Goal: Transaction & Acquisition: Purchase product/service

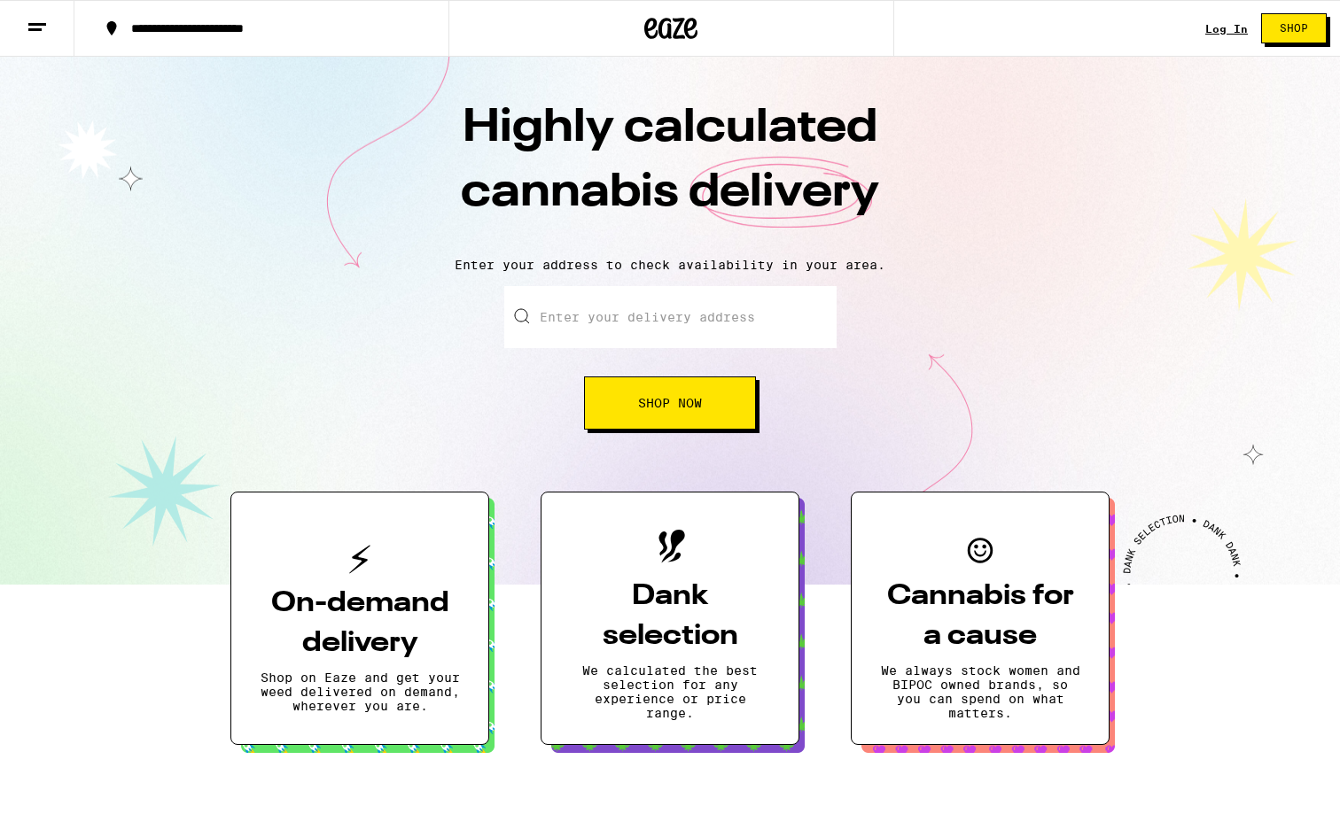
click at [1225, 27] on link "Log In" at bounding box center [1226, 29] width 43 height 12
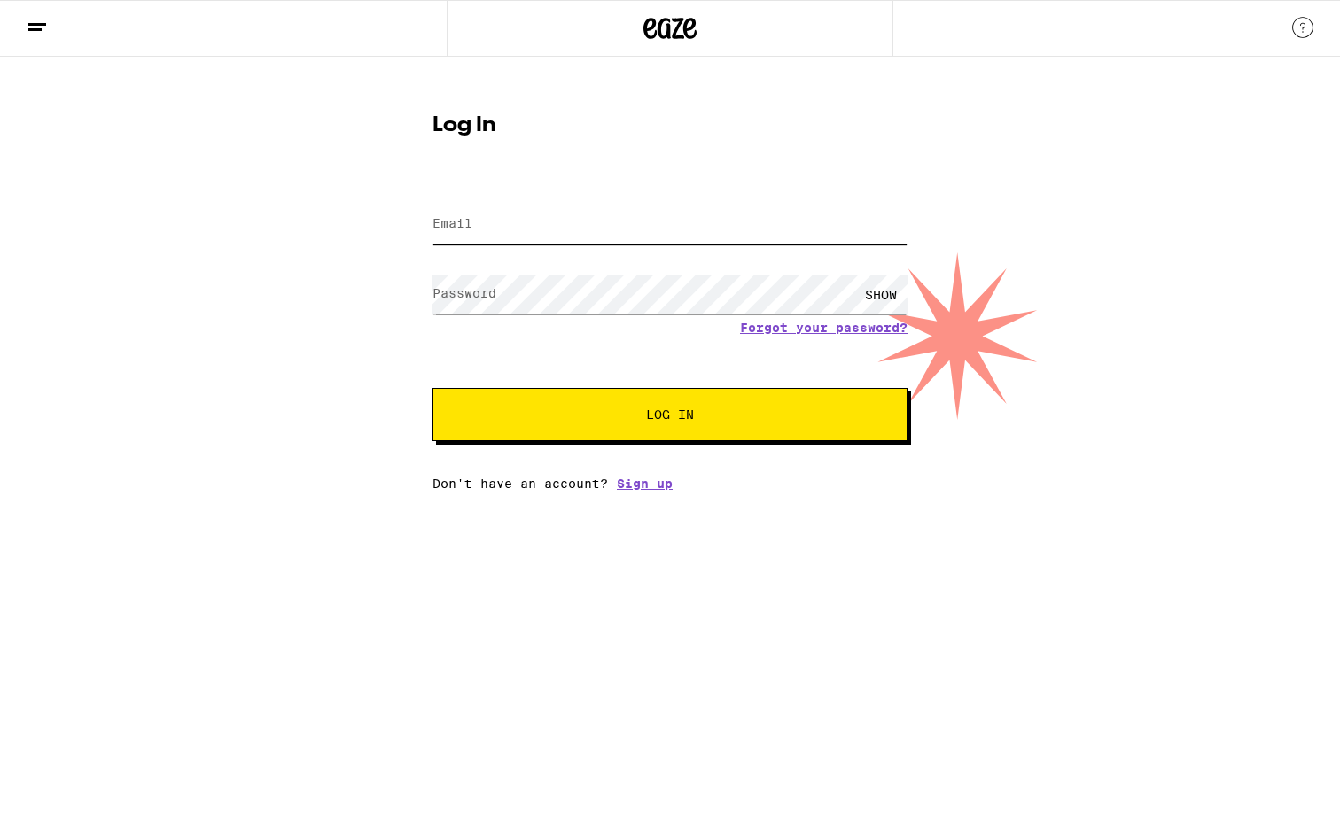
click at [598, 226] on input "Email" at bounding box center [669, 225] width 475 height 40
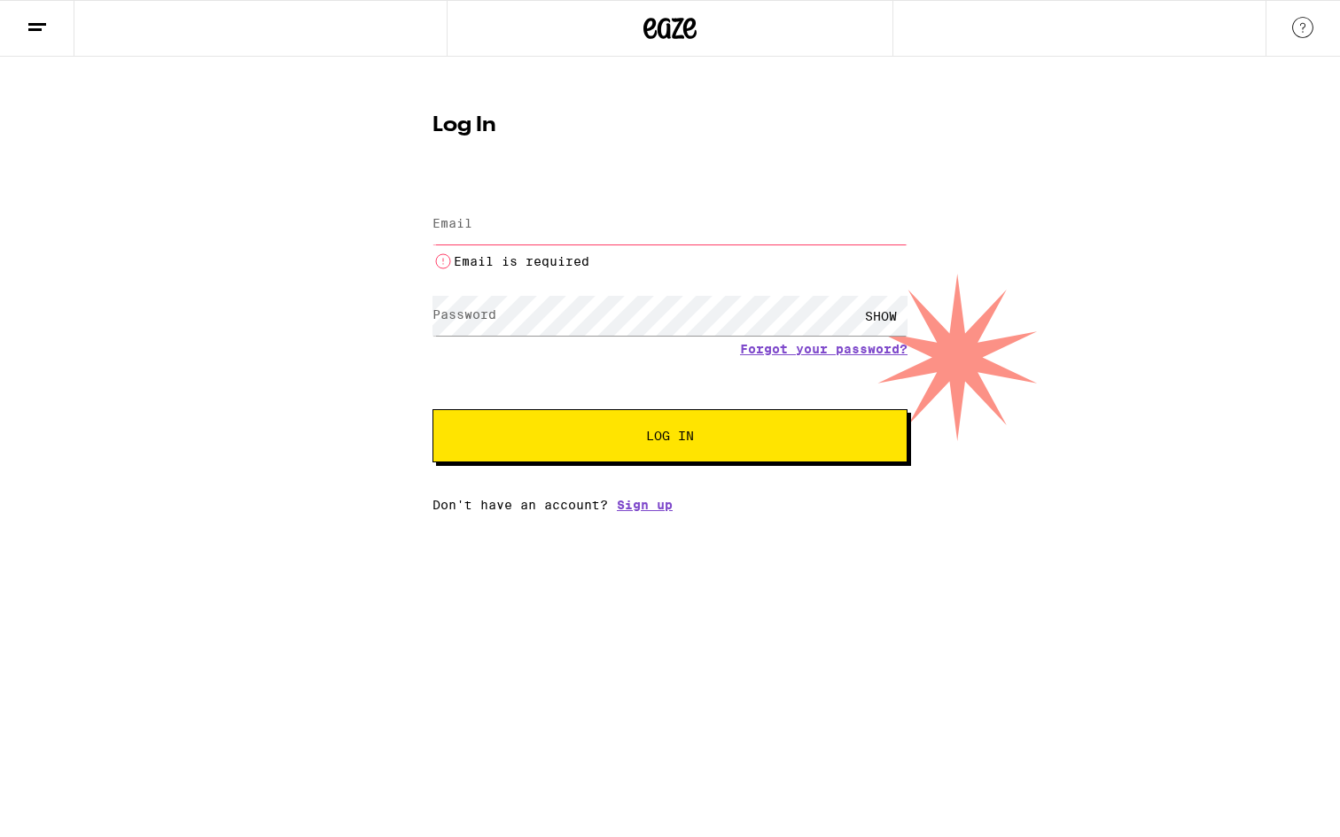
type input "melanieamac12@gmail.com"
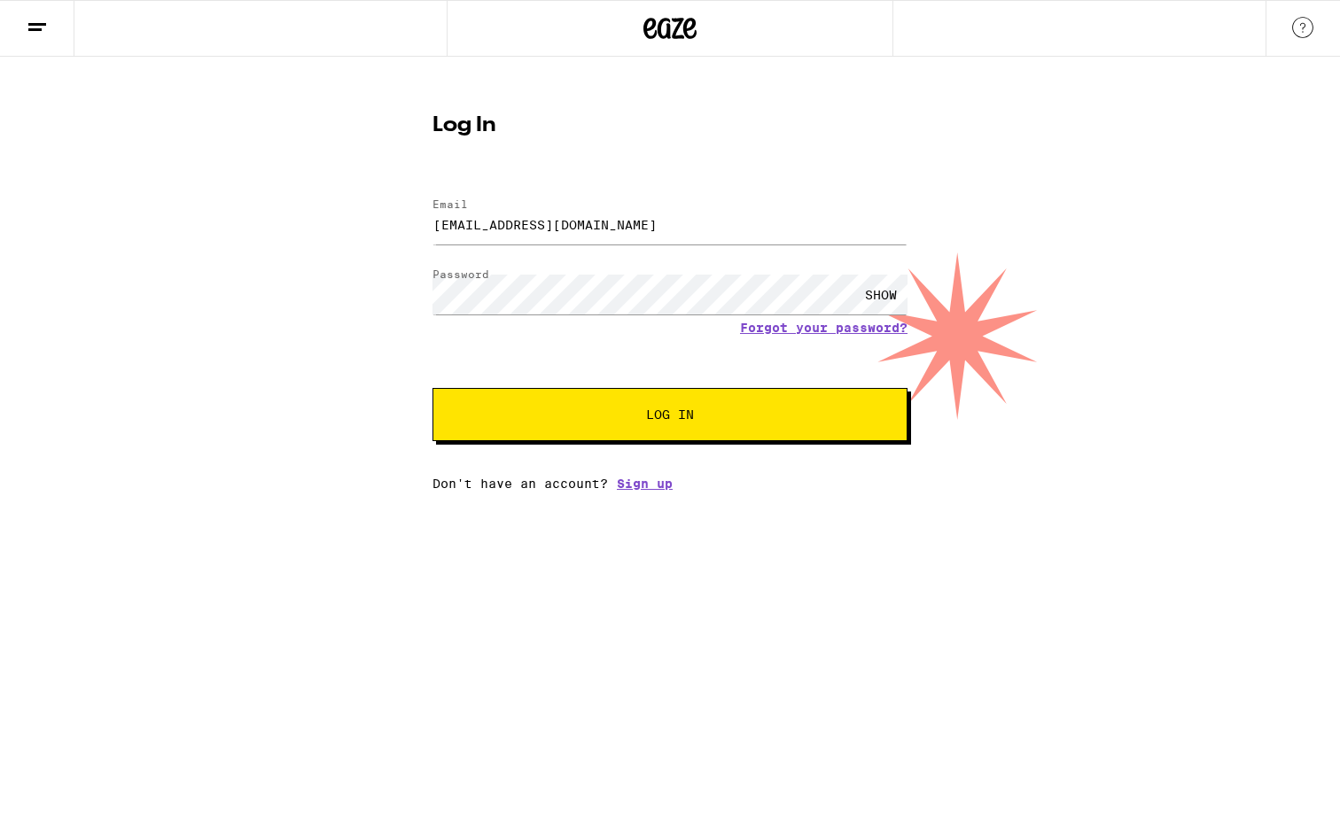
click at [663, 416] on span "Log In" at bounding box center [670, 414] width 48 height 12
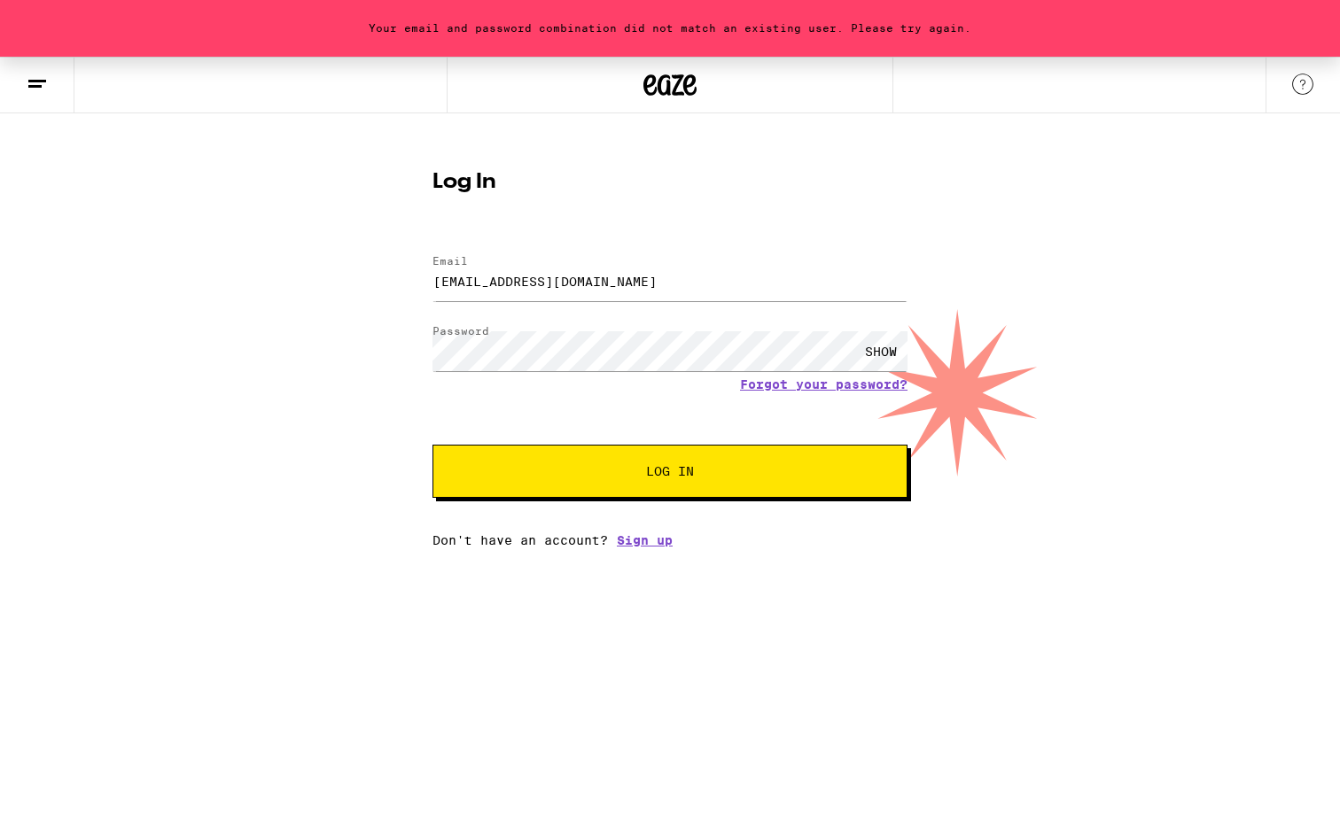
click at [880, 347] on div "SHOW" at bounding box center [880, 351] width 53 height 40
click at [432, 445] on button "Log In" at bounding box center [669, 471] width 475 height 53
click at [877, 392] on link "Forgot your password?" at bounding box center [823, 384] width 167 height 14
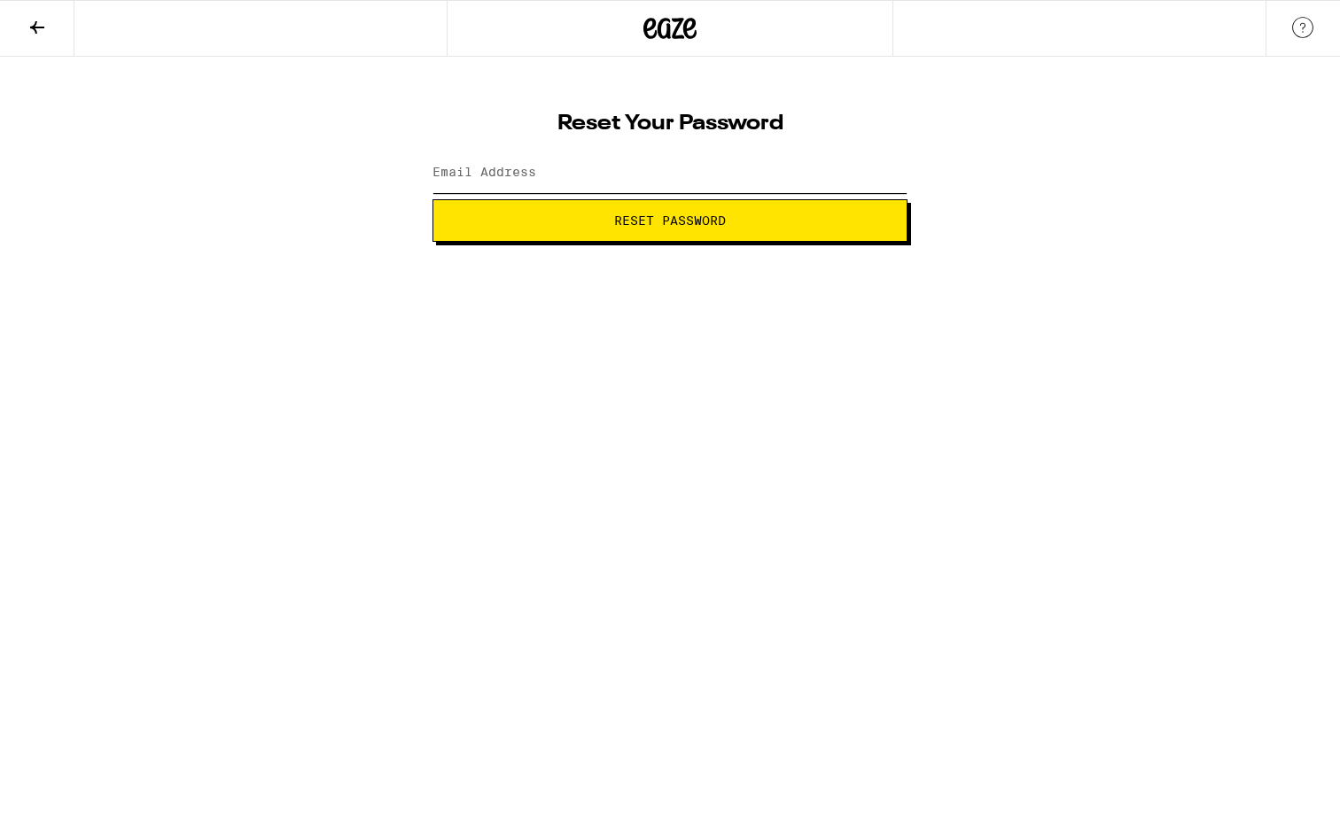
click at [686, 177] on input "Email Address" at bounding box center [669, 173] width 475 height 40
type input "melanieamac12@gmail.com"
click at [657, 222] on span "Reset Password" at bounding box center [670, 220] width 112 height 12
click at [619, 222] on span "Submit" at bounding box center [669, 220] width 445 height 12
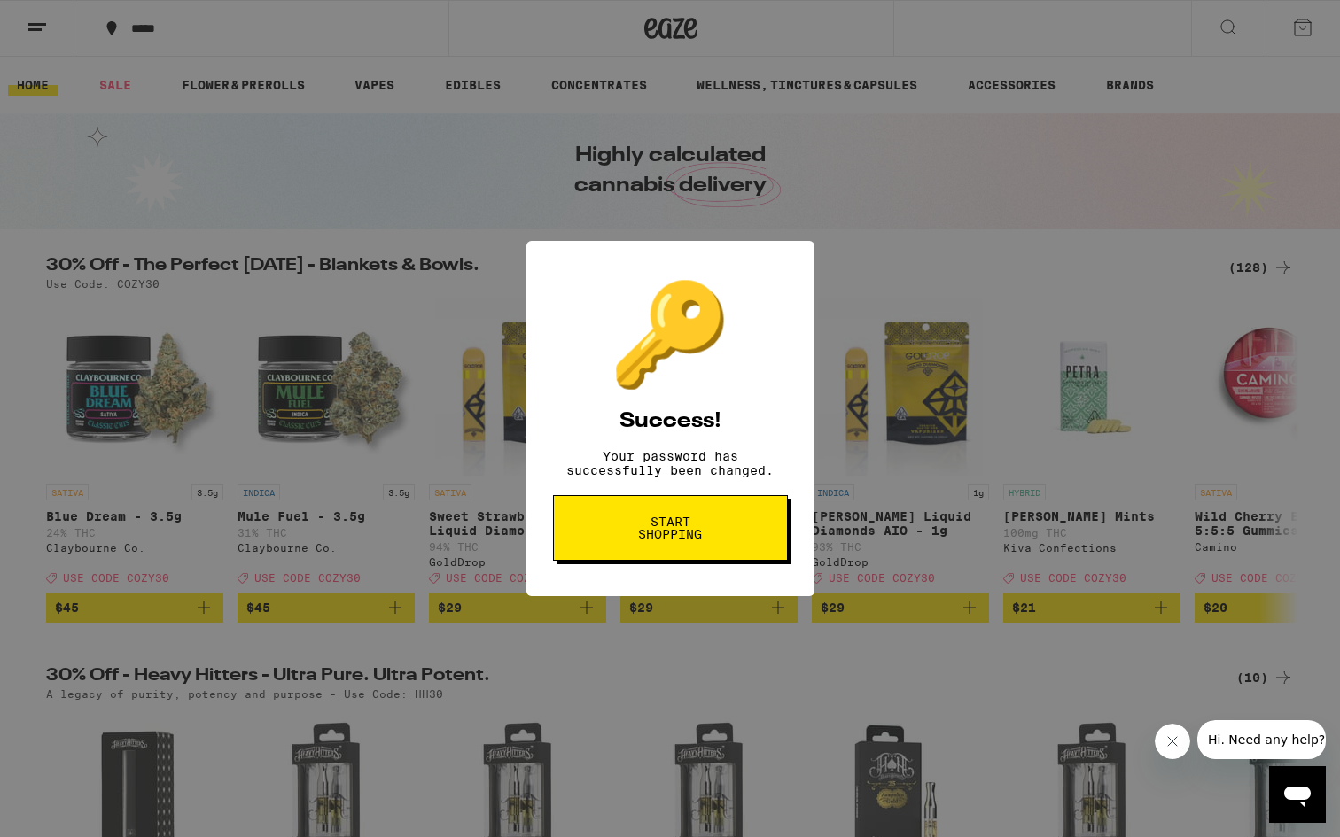
click at [830, 234] on div "🔑 Success! Your password has successfully been changed. Start shopping" at bounding box center [670, 418] width 1340 height 837
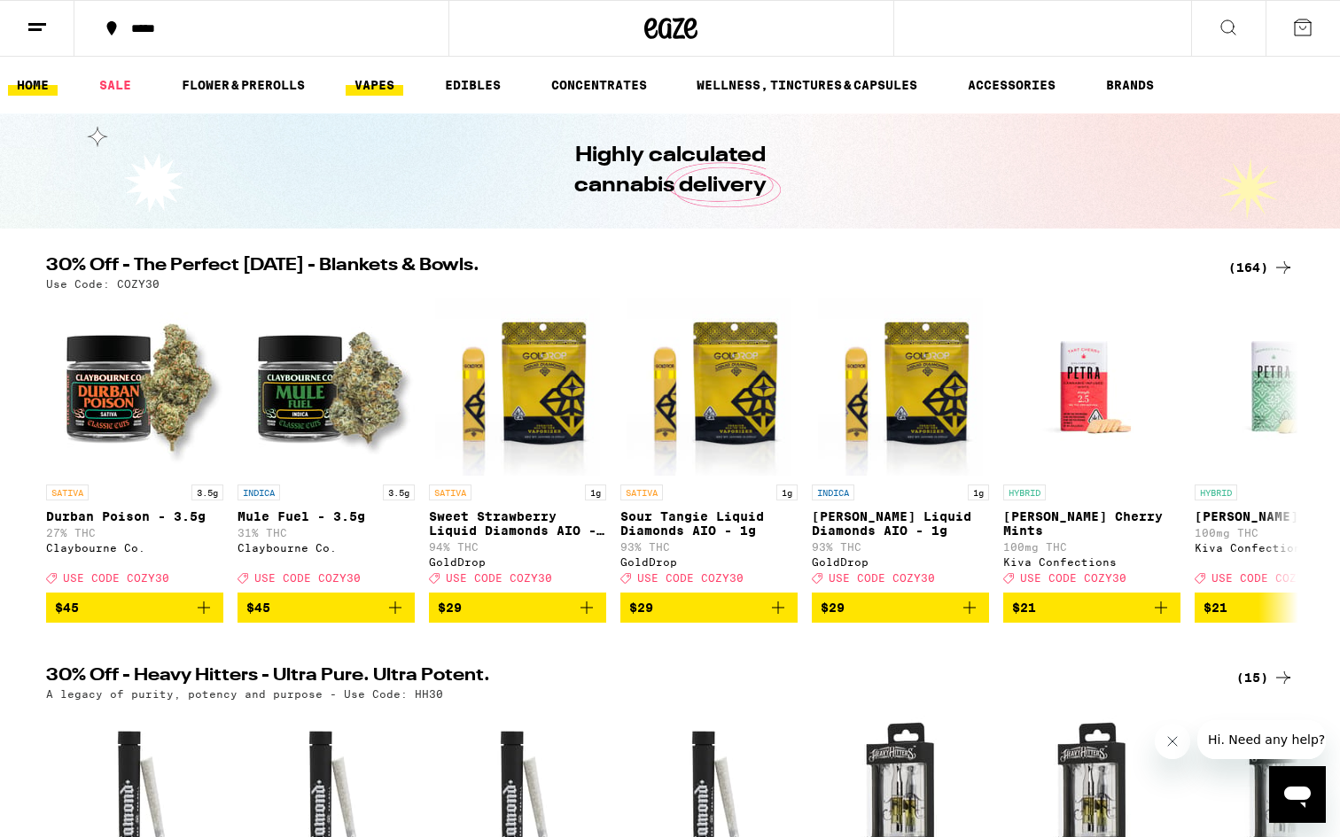
click at [374, 83] on link "VAPES" at bounding box center [375, 84] width 58 height 21
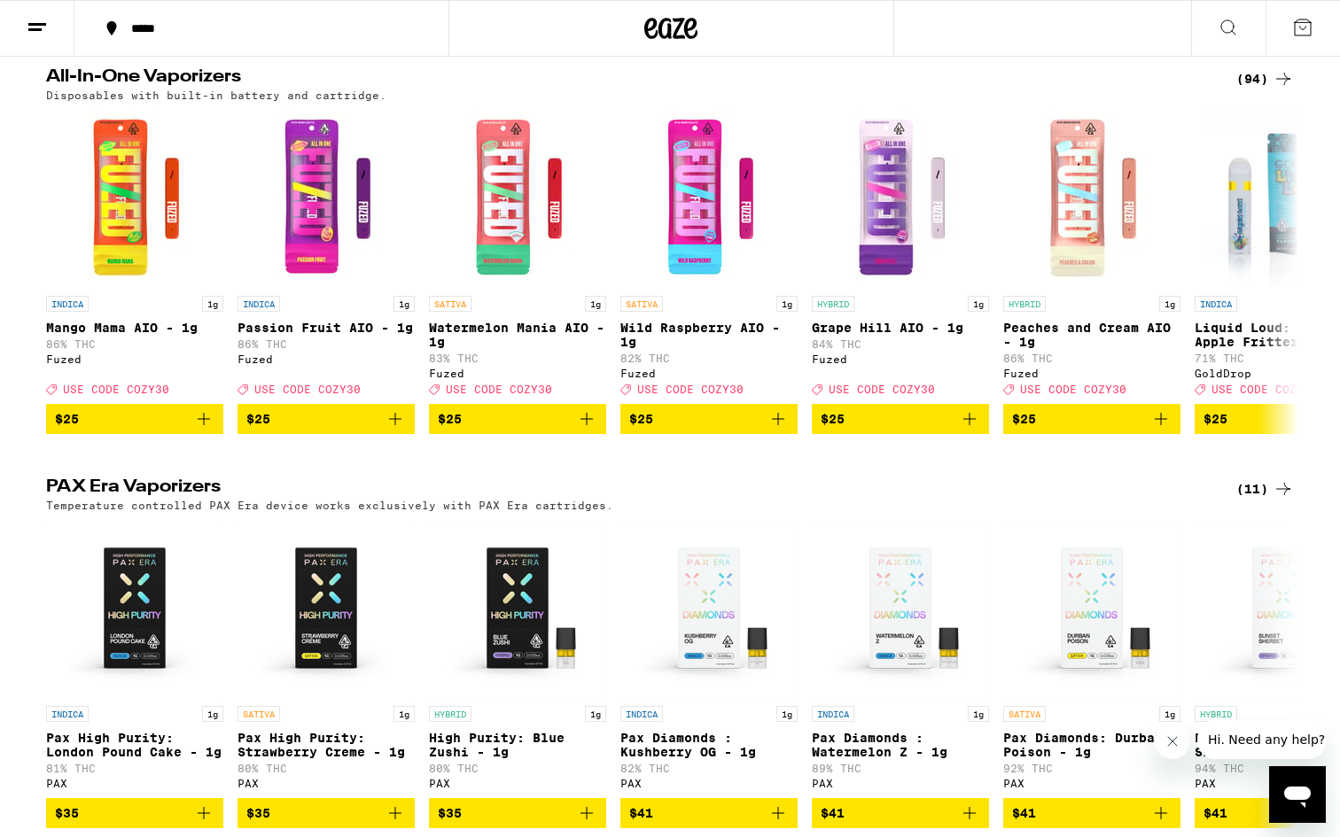
scroll to position [953, 0]
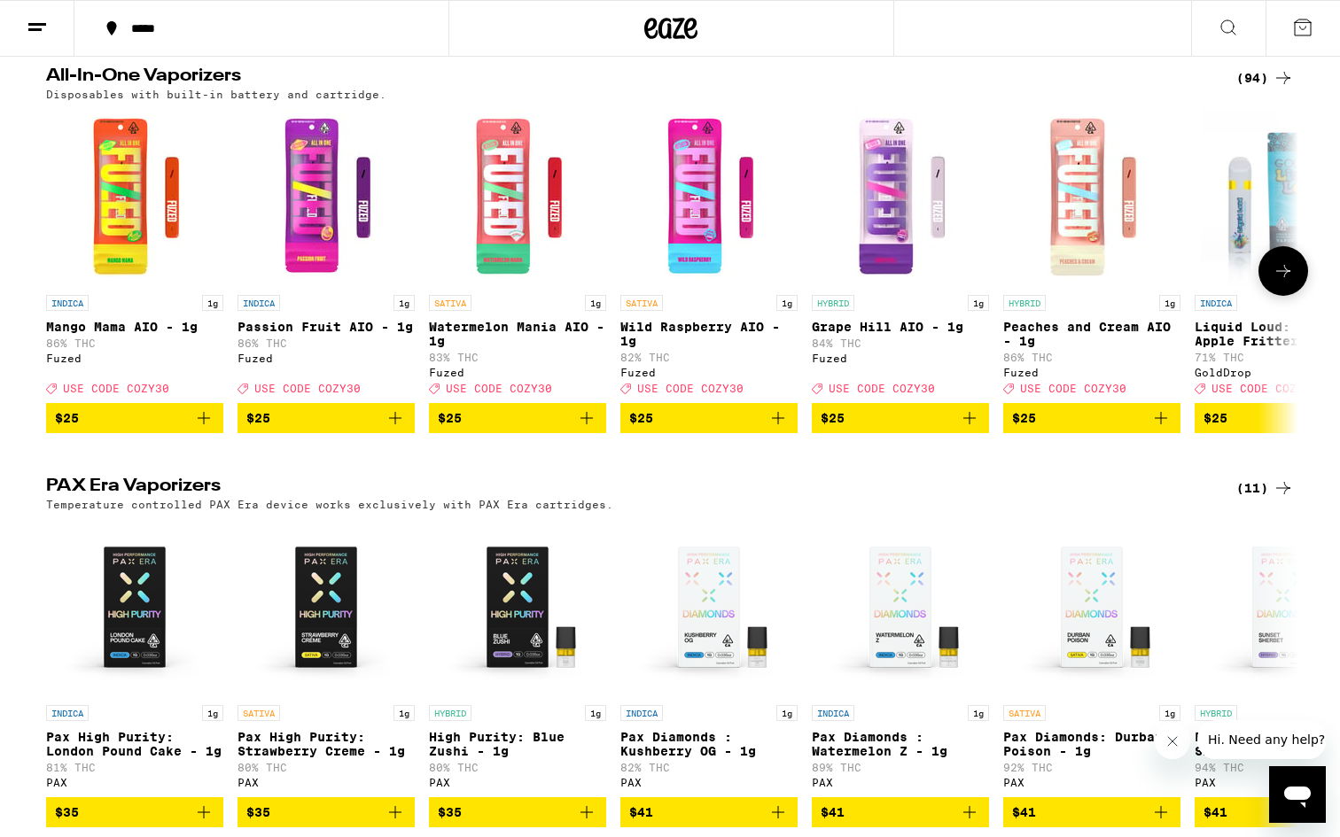
click at [1287, 282] on icon at bounding box center [1282, 271] width 21 height 21
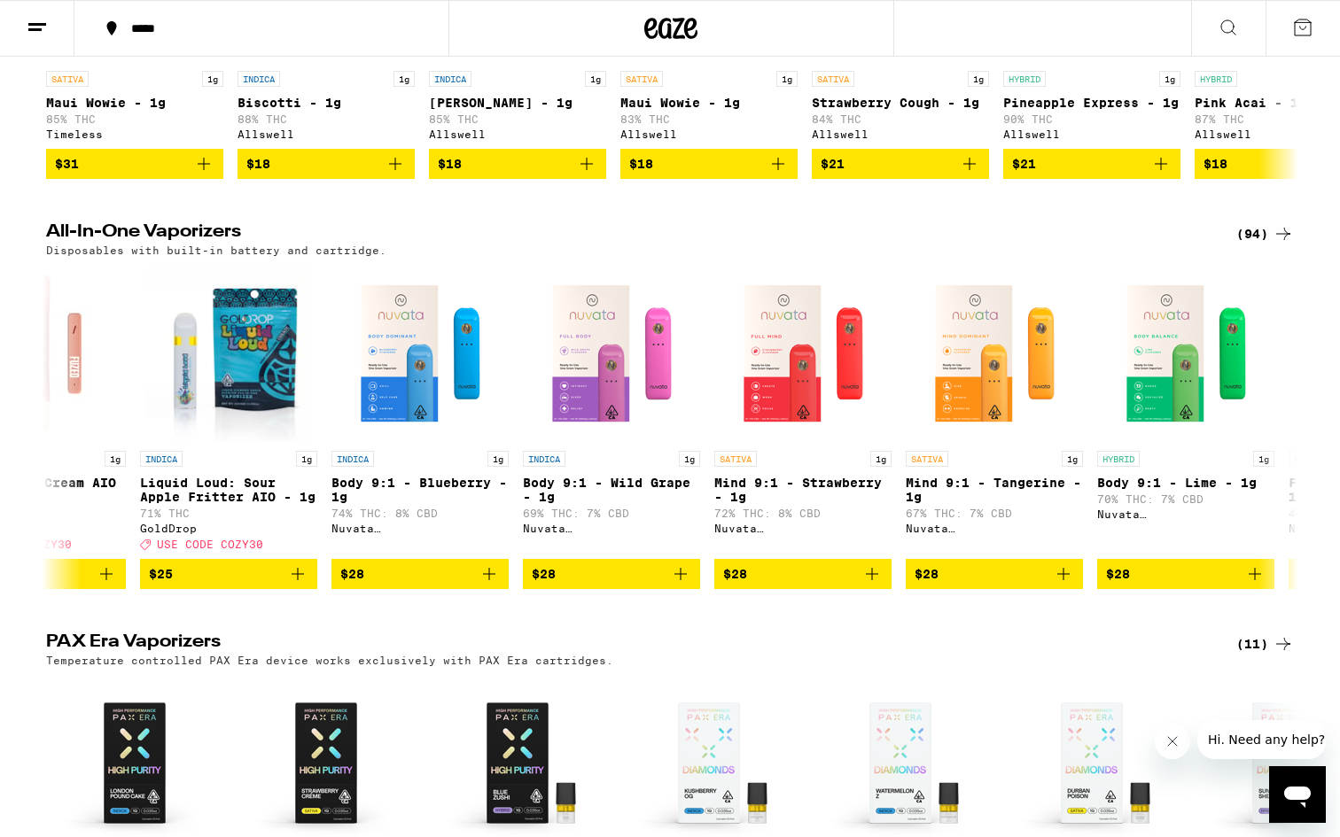
scroll to position [788, 0]
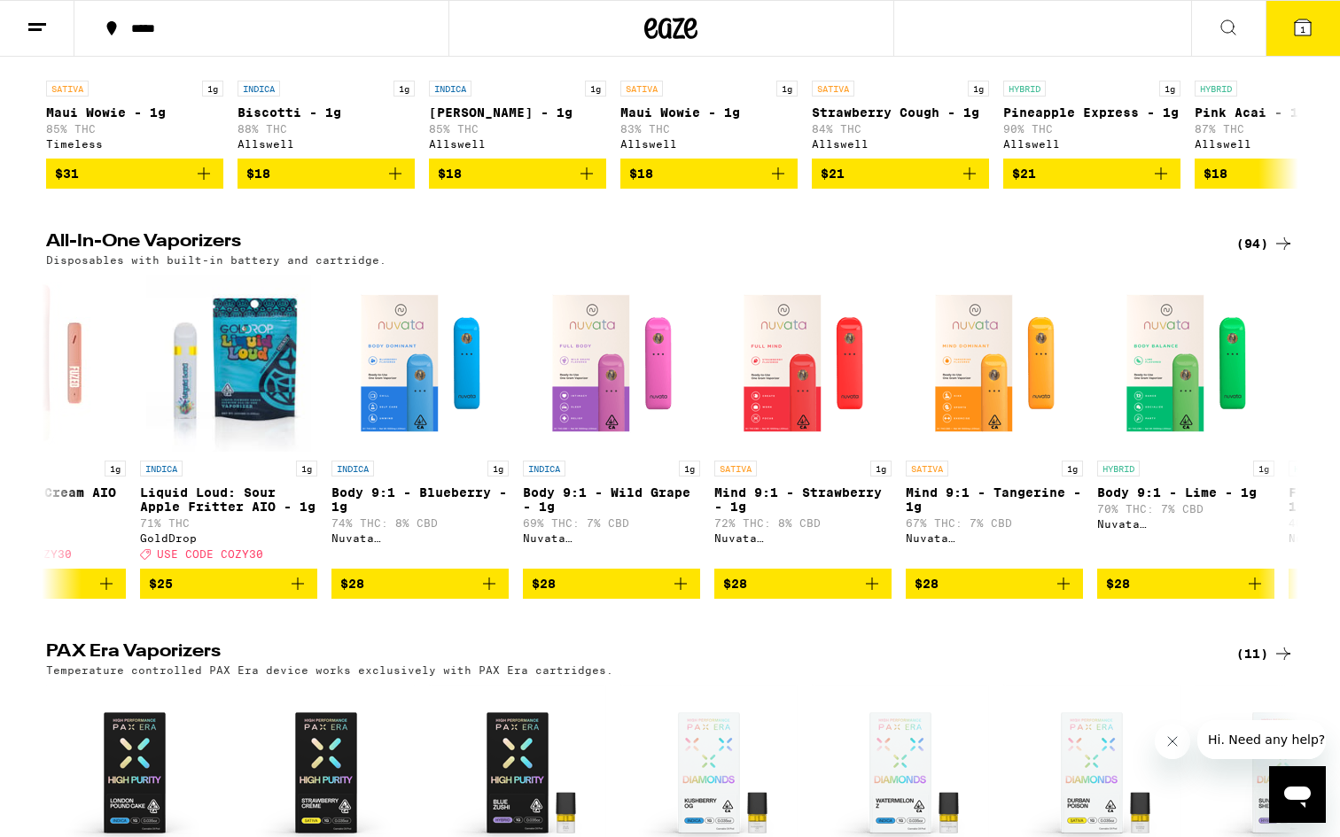
click at [1285, 250] on icon at bounding box center [1283, 243] width 14 height 12
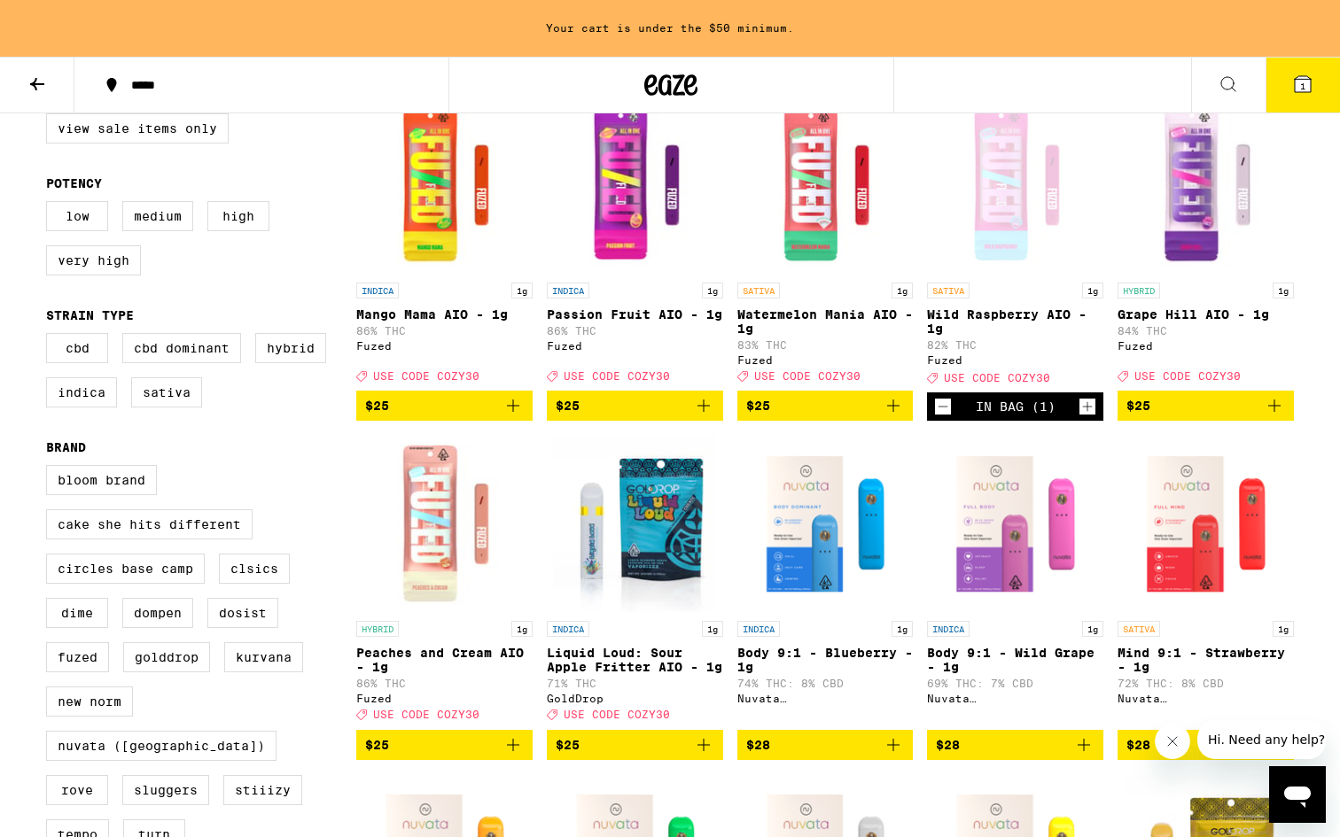
scroll to position [249, 0]
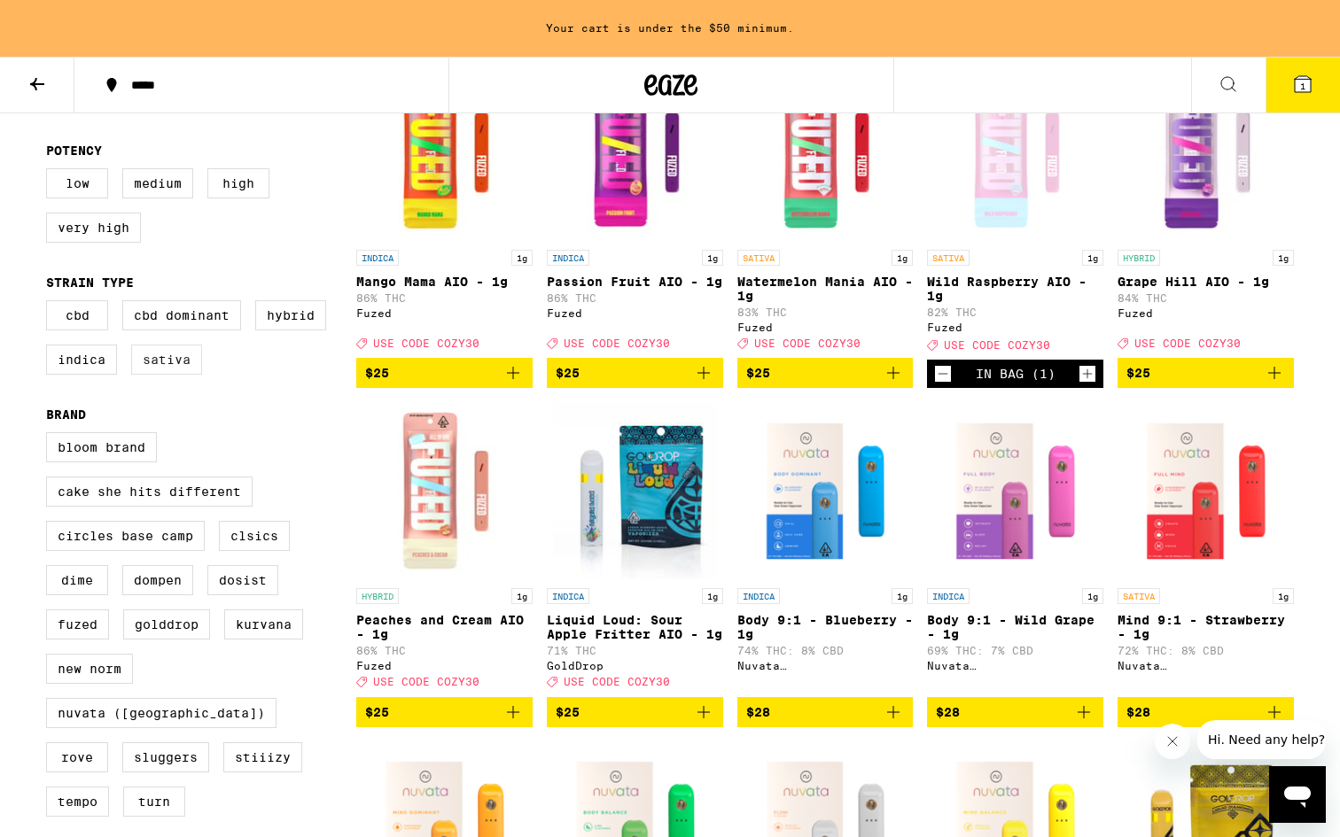
click at [173, 375] on label "Sativa" at bounding box center [166, 360] width 71 height 30
click at [51, 304] on input "Sativa" at bounding box center [50, 303] width 1 height 1
checkbox input "true"
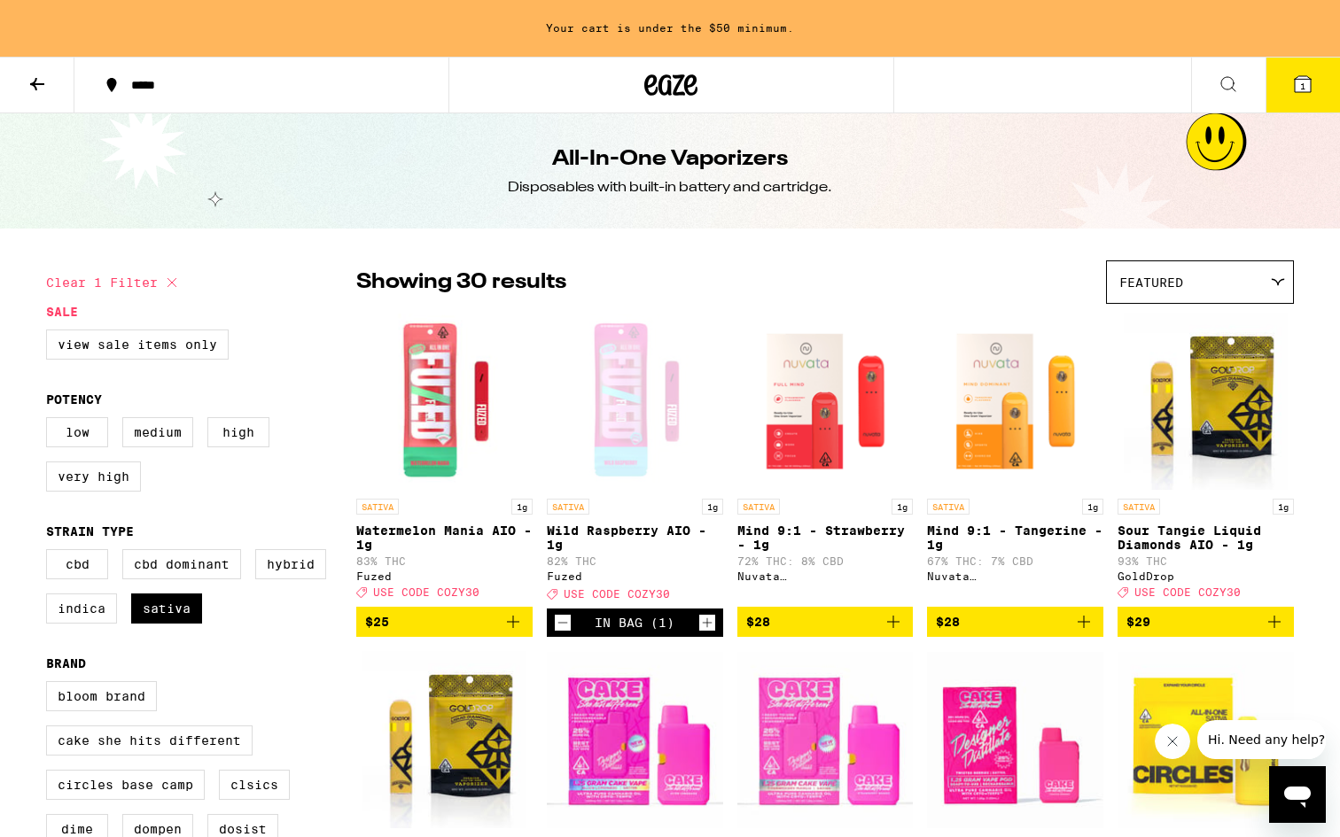
click at [1260, 301] on div "Featured" at bounding box center [1200, 282] width 186 height 42
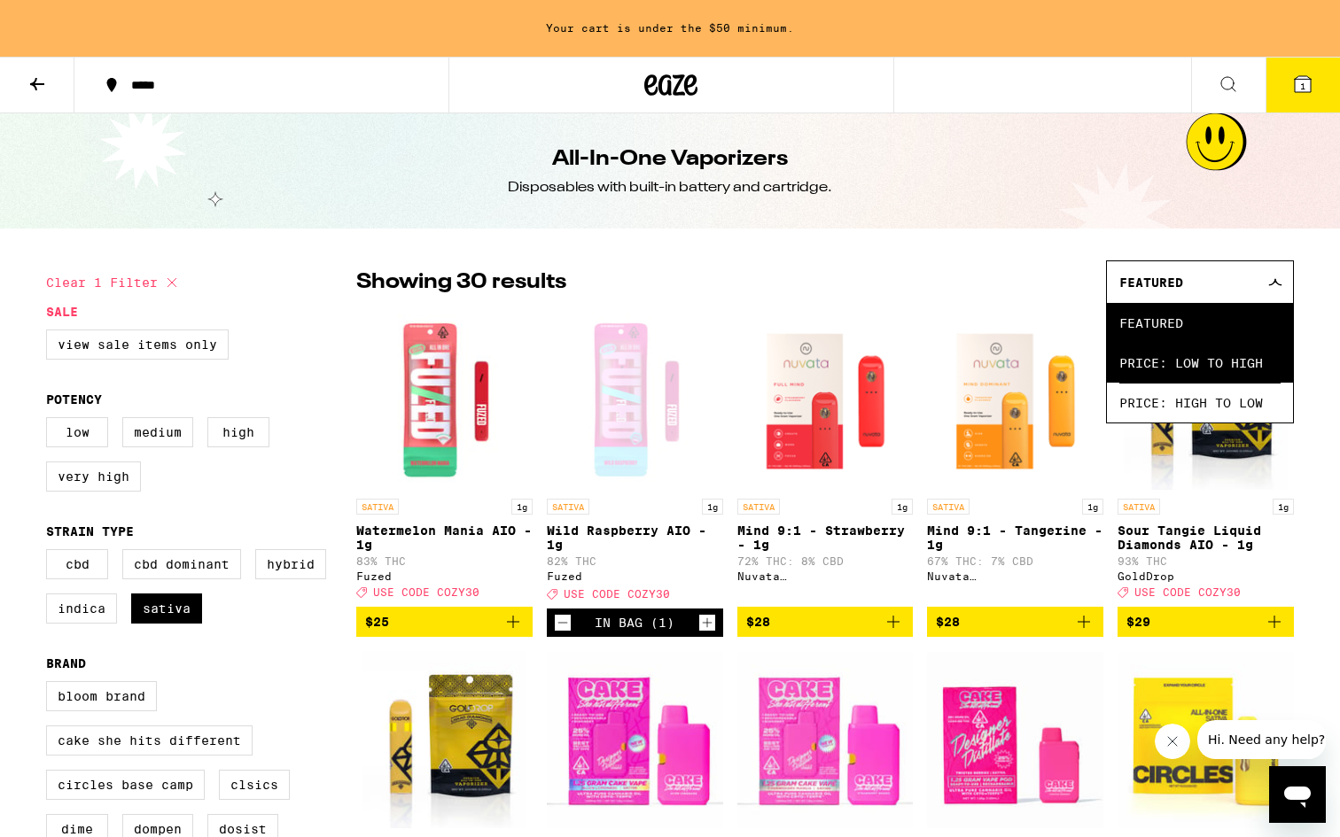
click at [1258, 366] on span "Price: Low to High" at bounding box center [1199, 363] width 161 height 40
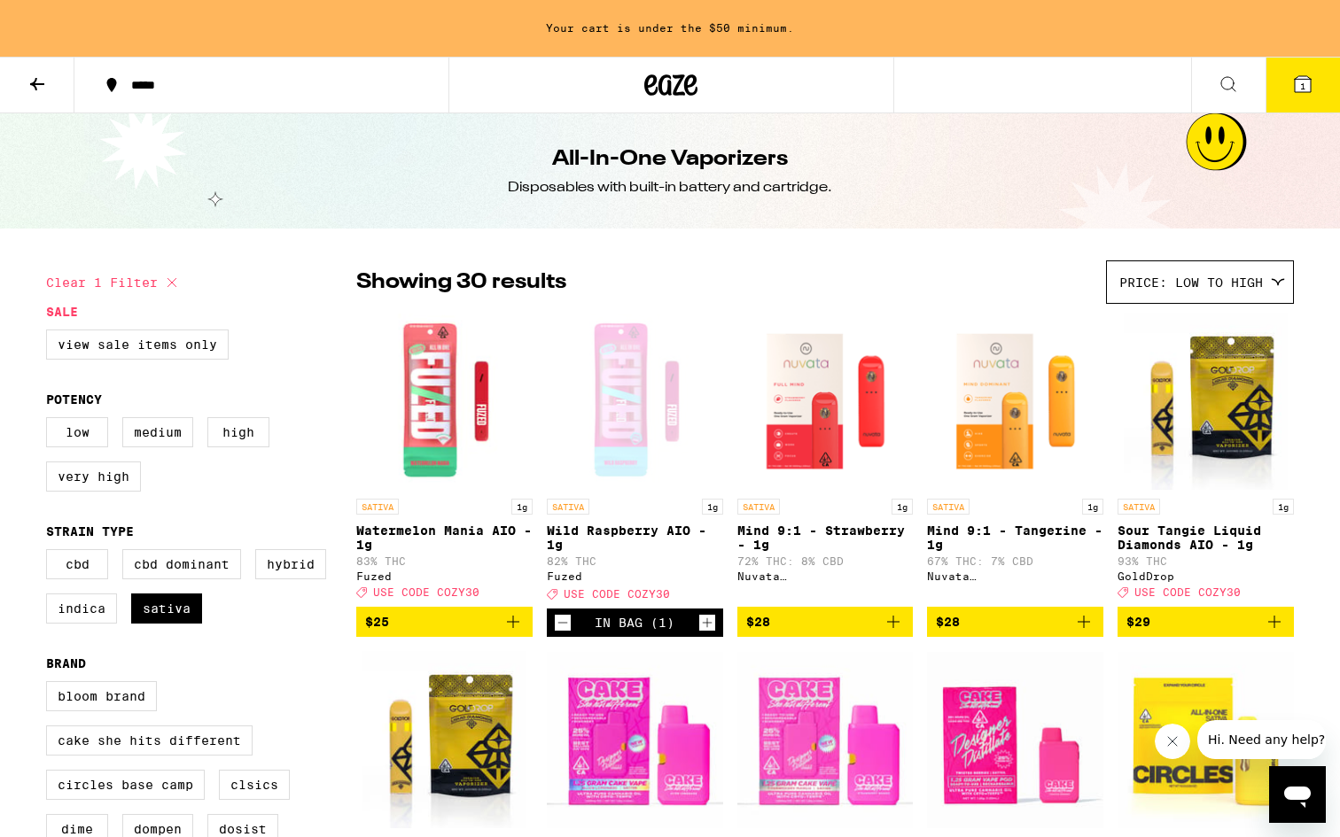
click at [103, 486] on label "Very High" at bounding box center [93, 477] width 95 height 30
click at [51, 421] on input "Very High" at bounding box center [50, 420] width 1 height 1
checkbox input "true"
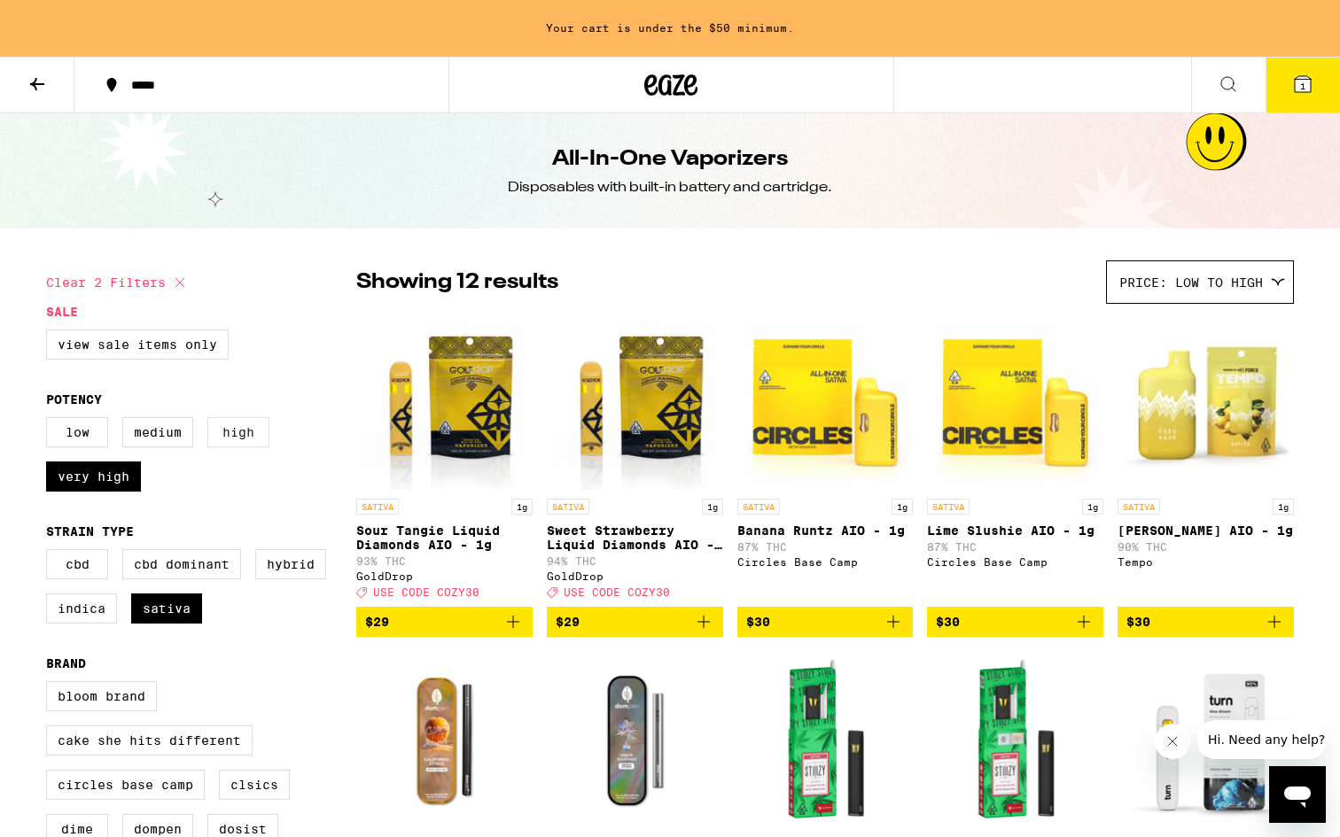
click at [245, 439] on label "High" at bounding box center [238, 432] width 62 height 30
click at [51, 421] on input "High" at bounding box center [50, 420] width 1 height 1
checkbox input "true"
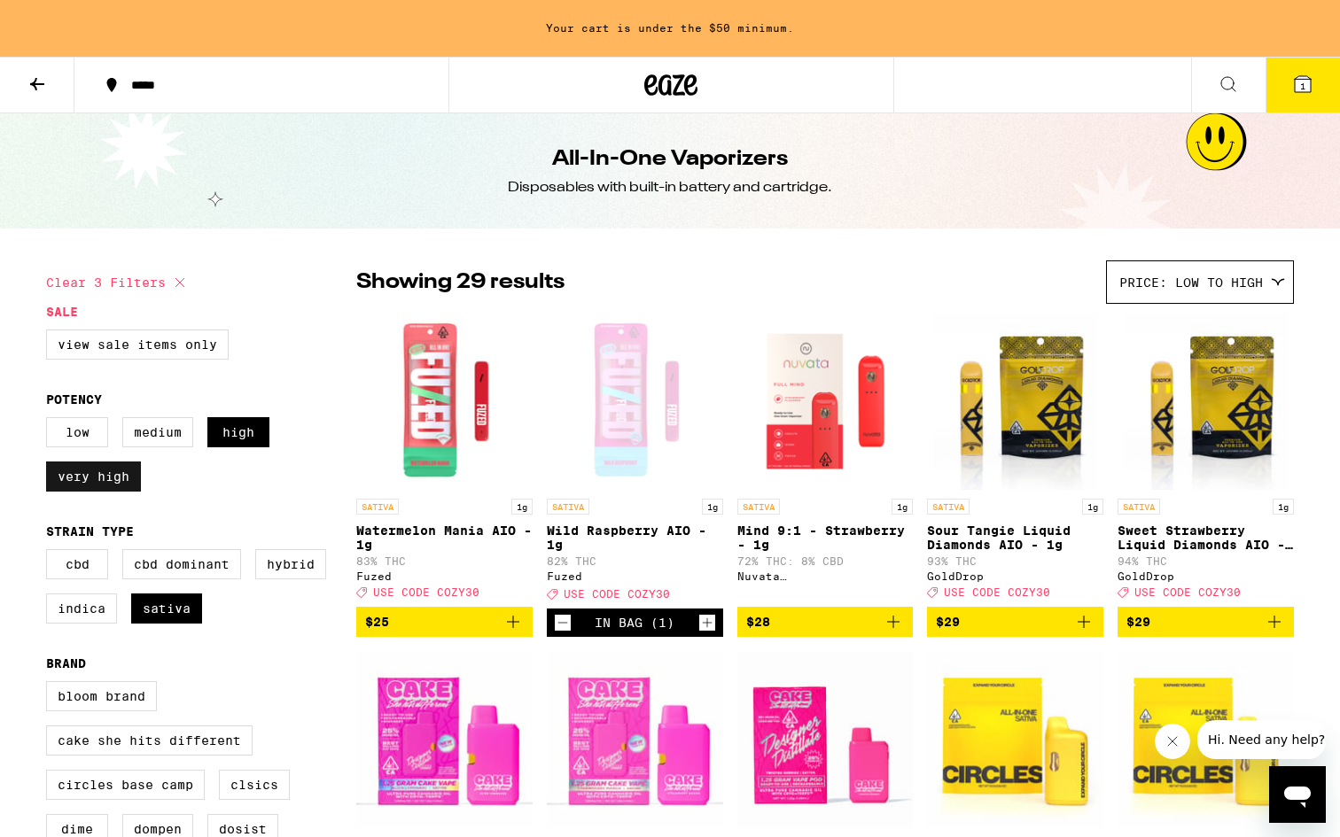
click at [114, 492] on label "Very High" at bounding box center [93, 477] width 95 height 30
click at [51, 421] on input "Very High" at bounding box center [50, 420] width 1 height 1
checkbox input "false"
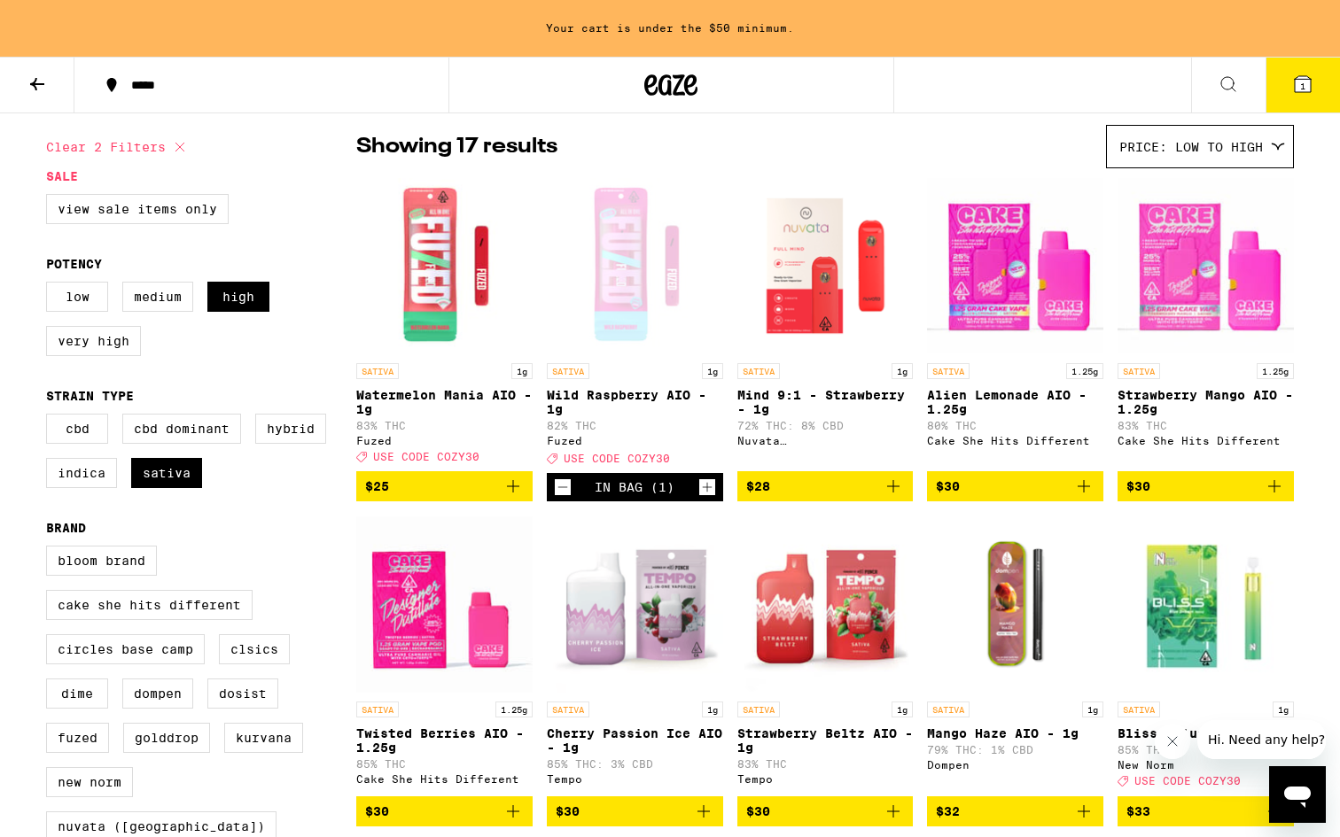
scroll to position [146, 0]
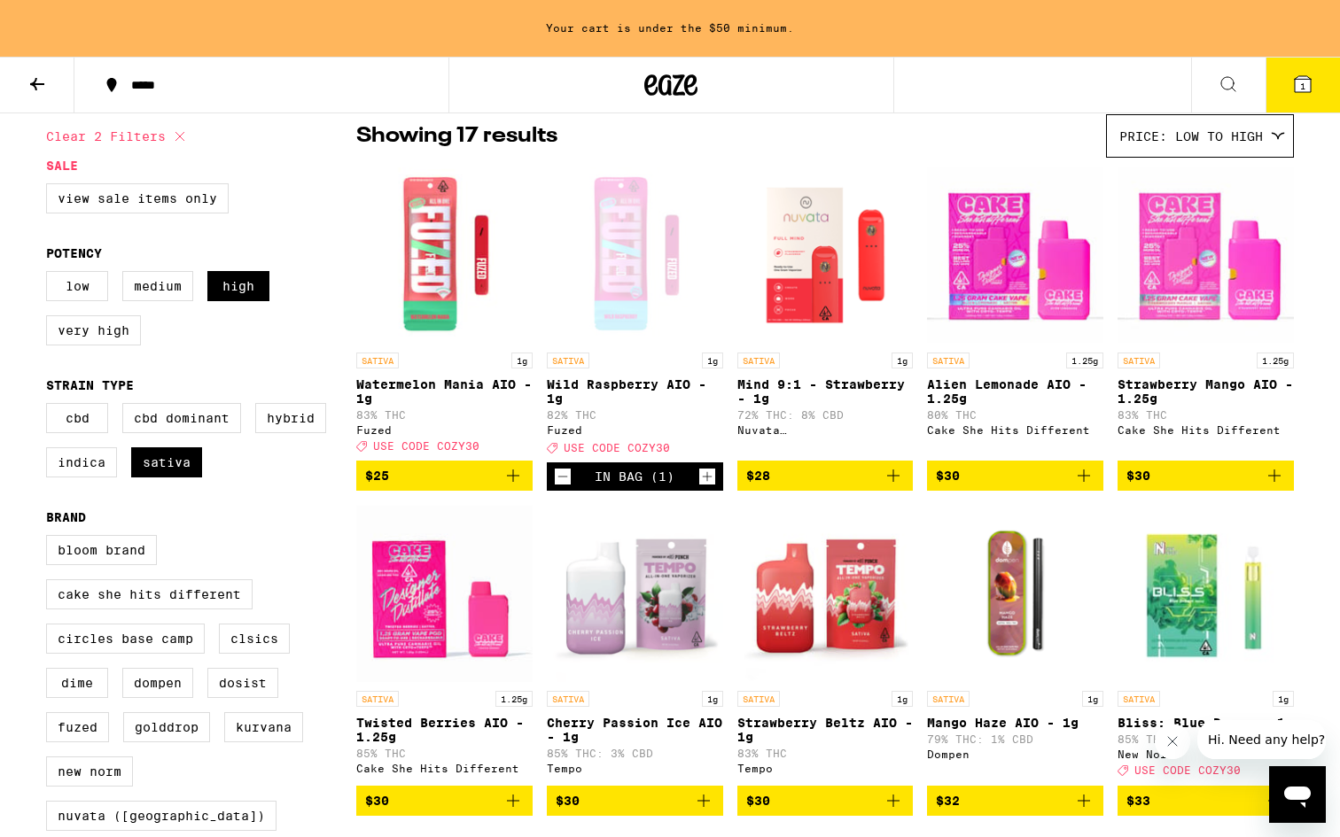
click at [1336, 337] on div "Your cart is under the $50 minimum. ***** ***** 1 All-In-One Vaporizers Disposa…" at bounding box center [670, 826] width 1340 height 1944
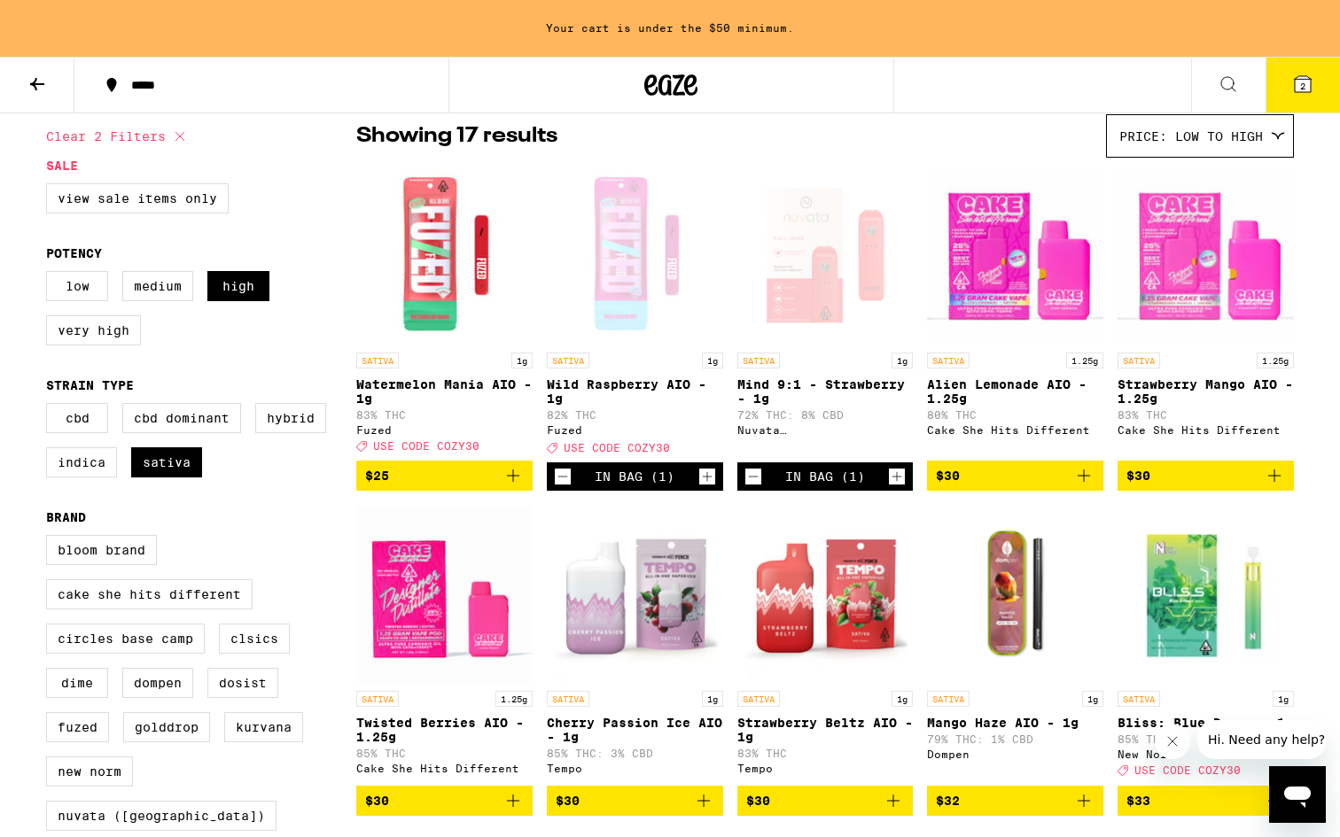
scroll to position [0, 0]
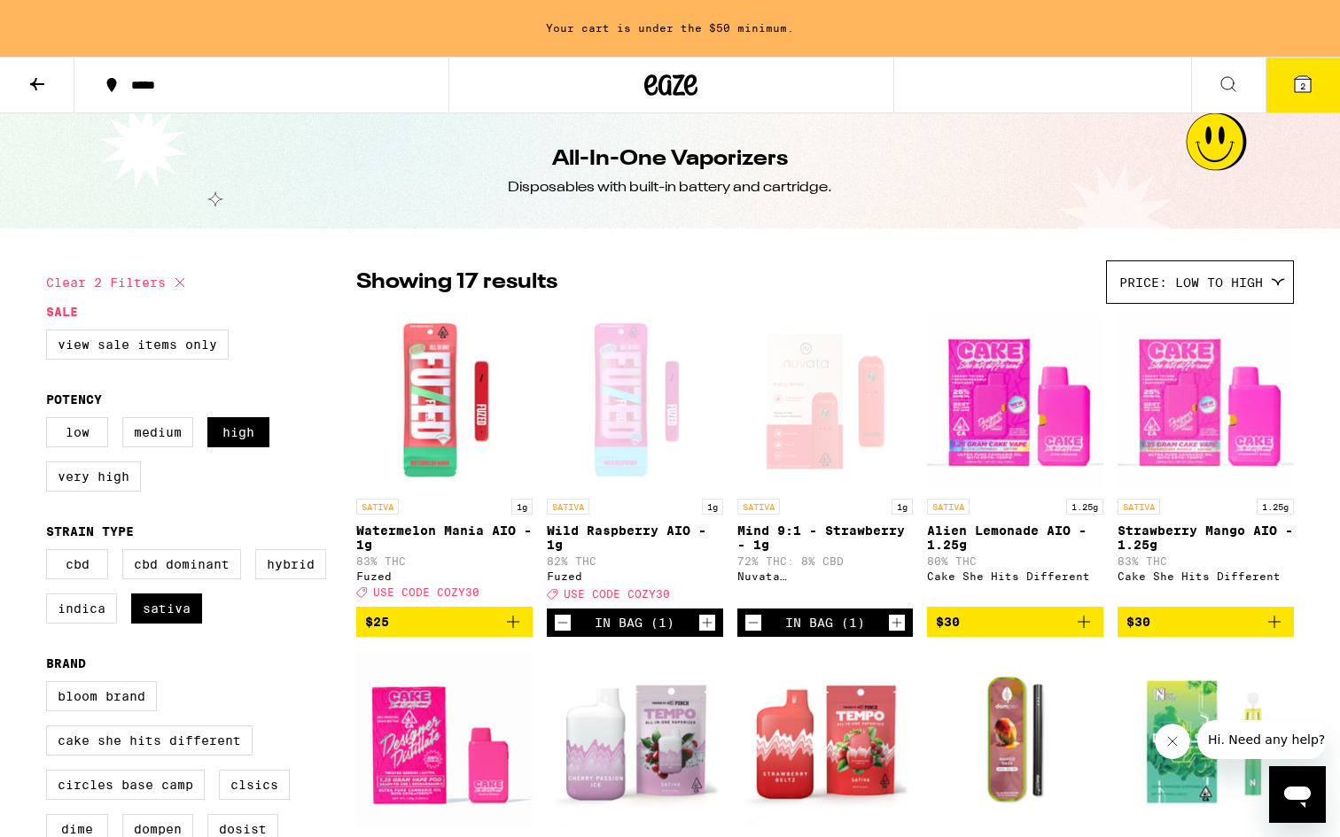
click at [670, 92] on icon at bounding box center [671, 84] width 27 height 21
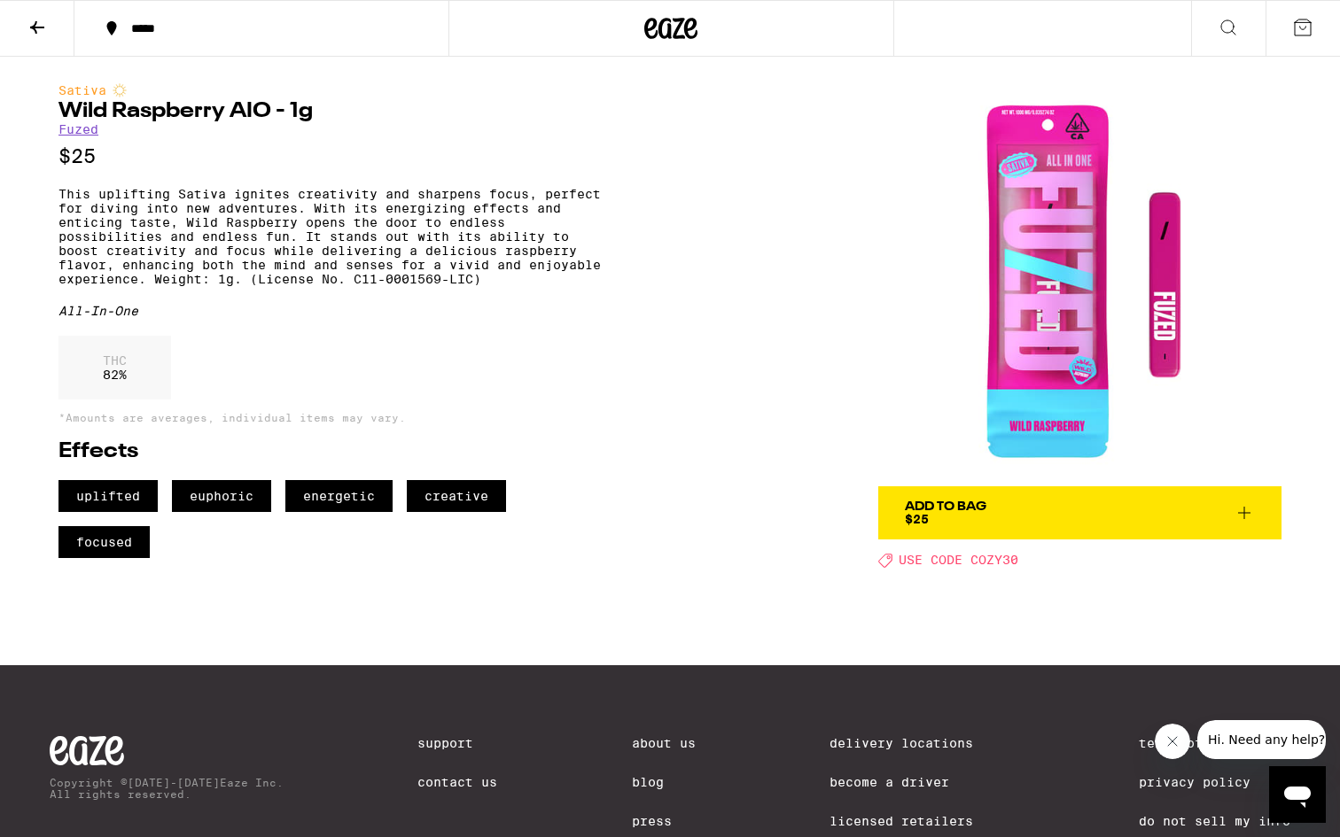
click at [1001, 562] on span "USE CODE COZY30" at bounding box center [958, 561] width 120 height 14
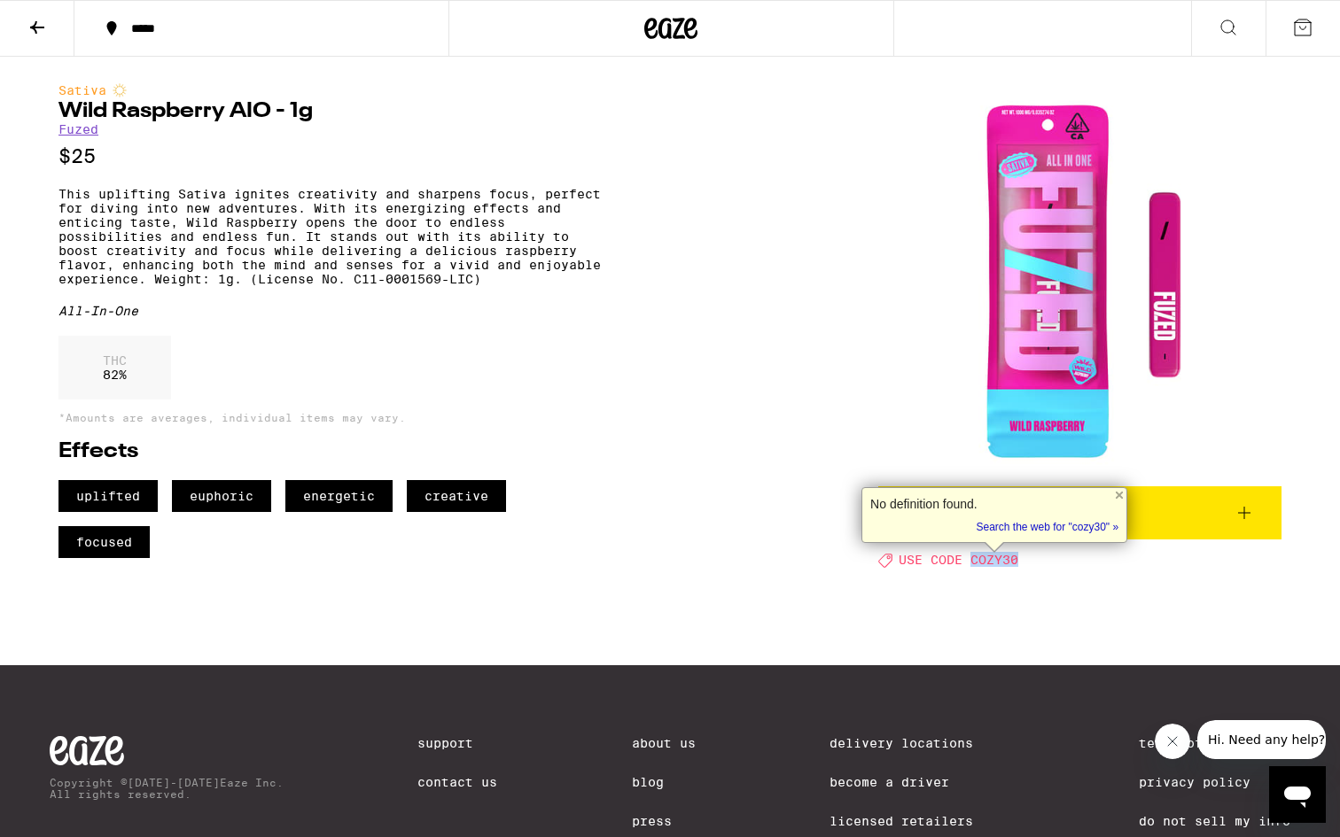
copy span "COZY30"
click at [1241, 513] on icon at bounding box center [1244, 513] width 12 height 12
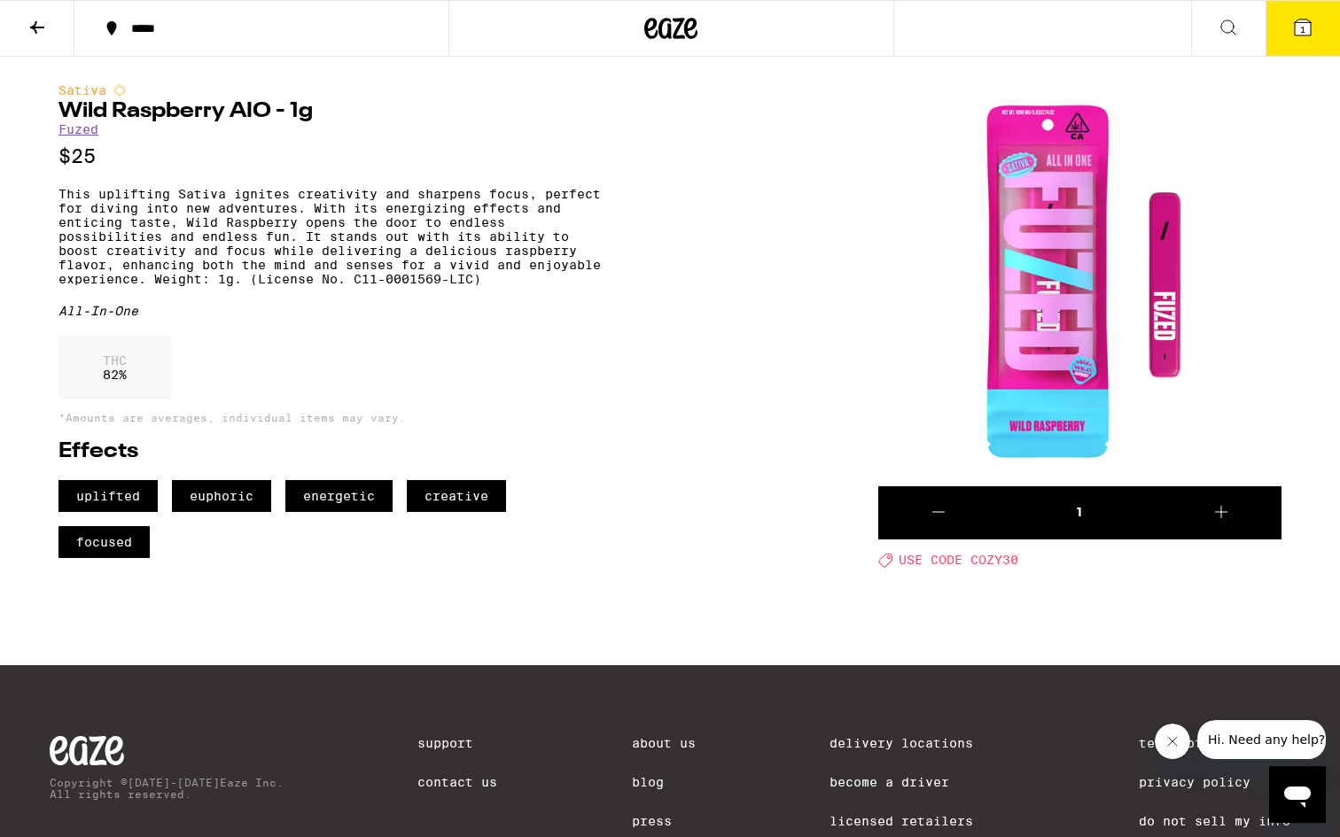
click at [704, 359] on div "Sativa Wild Raspberry AIO - 1g Fuzed $25 This uplifting Sativa ignites creativi…" at bounding box center [670, 312] width 1276 height 511
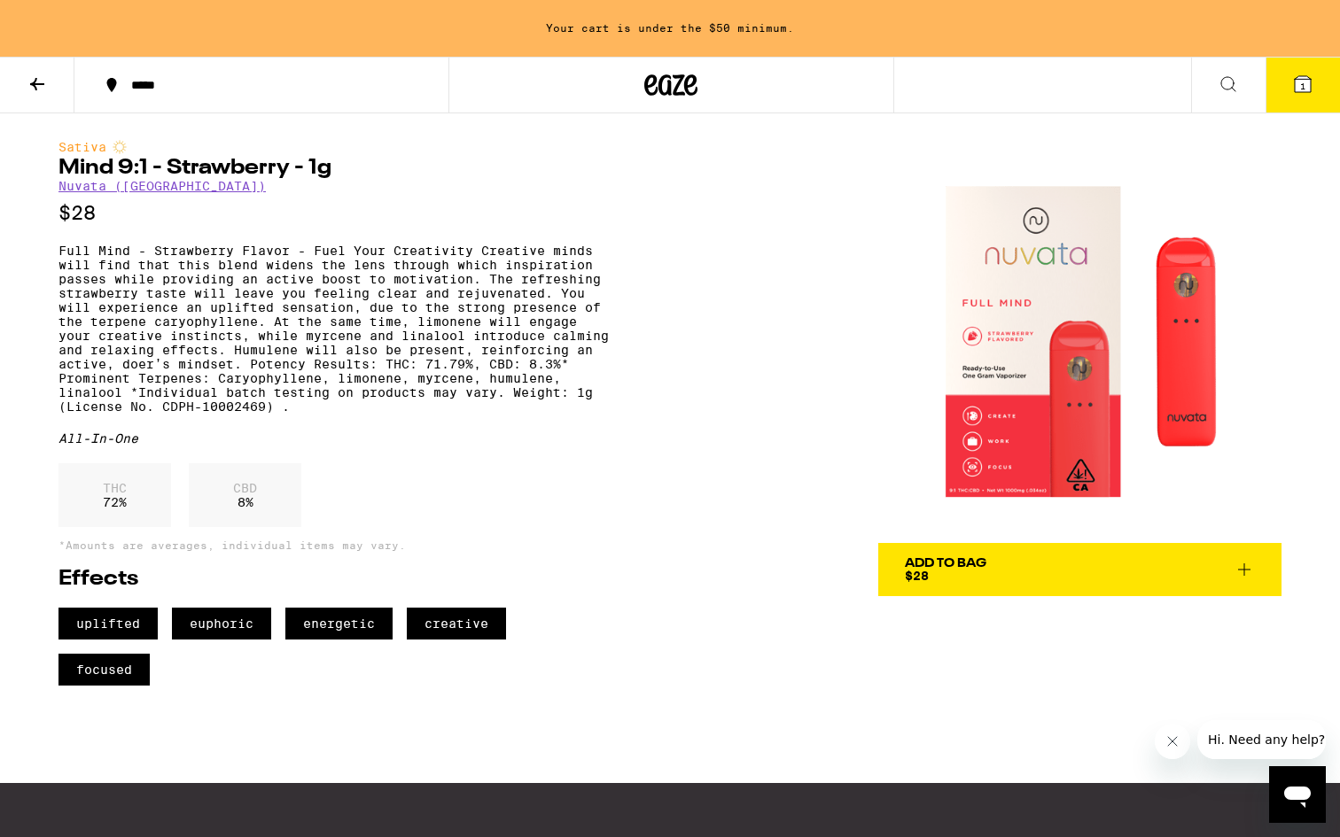
click at [1184, 737] on button "Close message from company" at bounding box center [1172, 741] width 35 height 35
click at [958, 572] on div "Add To Bag $28" at bounding box center [946, 569] width 82 height 25
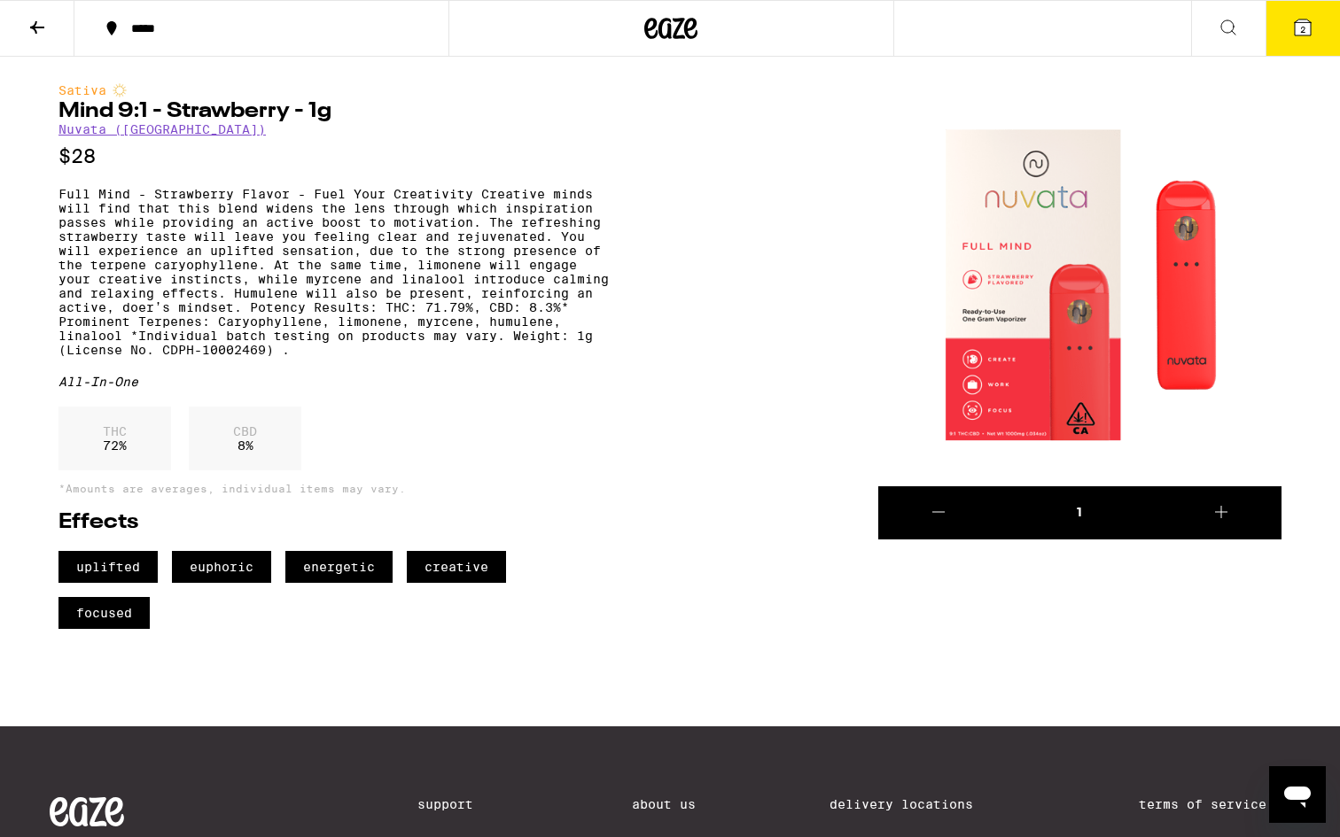
click at [1303, 19] on icon at bounding box center [1303, 27] width 16 height 16
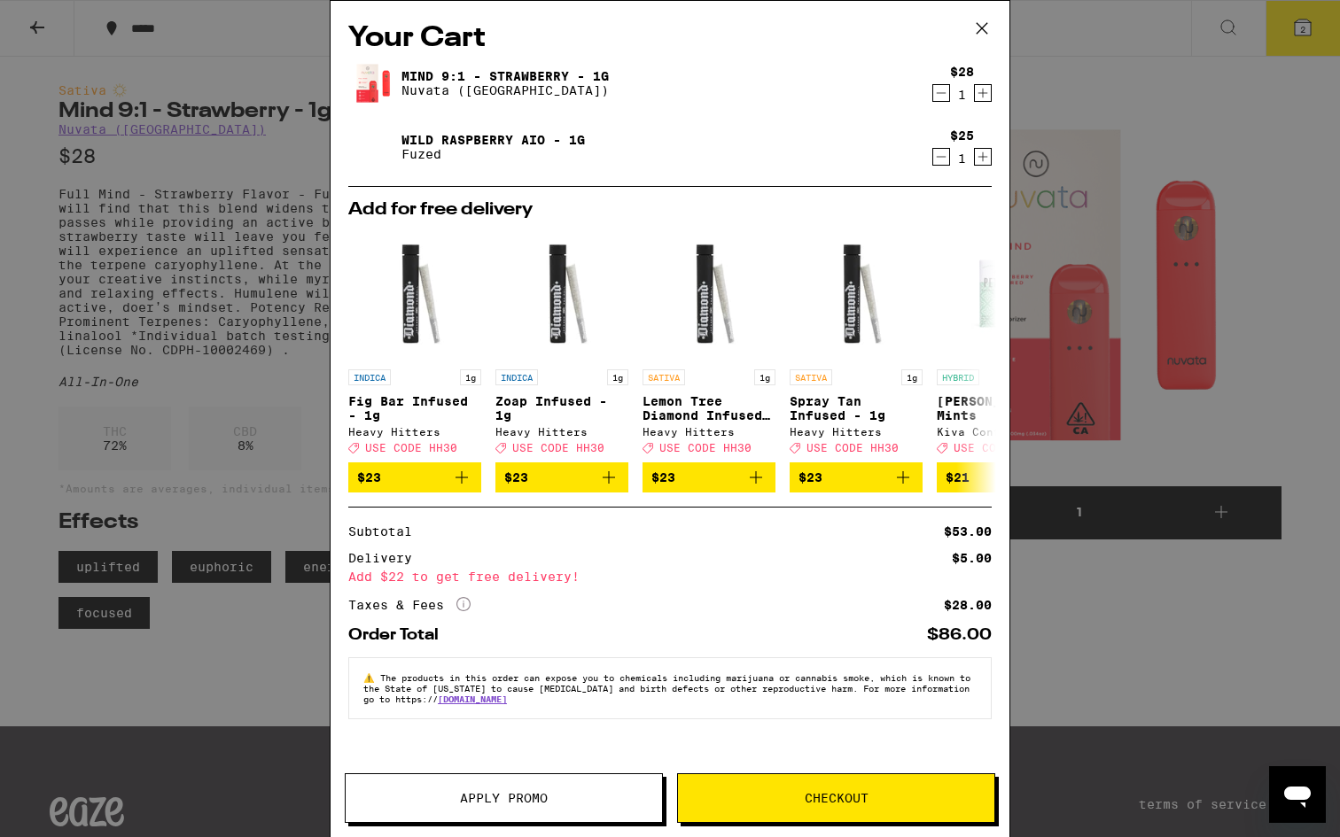
click at [463, 611] on icon at bounding box center [463, 604] width 14 height 14
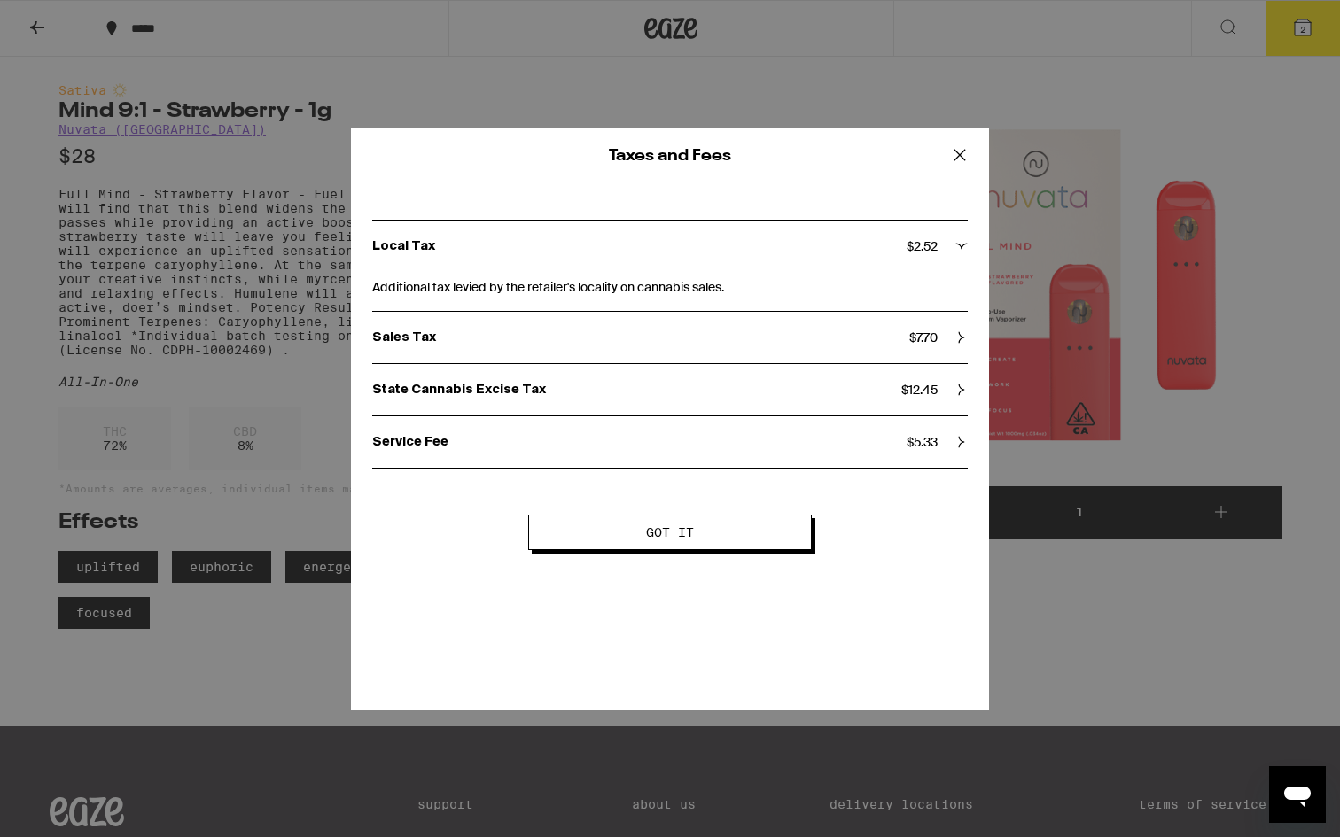
click at [952, 385] on div "State Cannabis Excise Tax $ 12.45" at bounding box center [669, 390] width 595 height 16
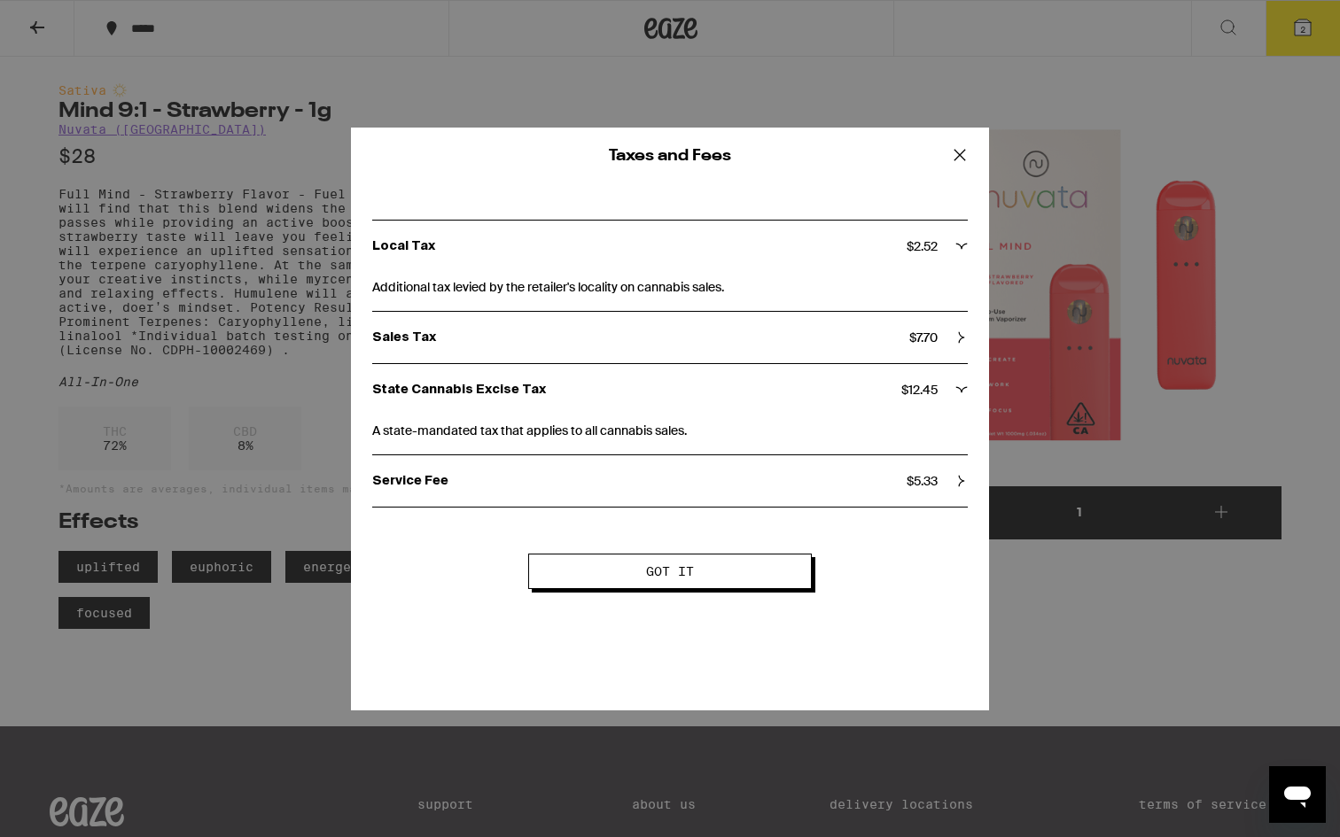
click at [946, 332] on div "Sales Tax $ 7.70" at bounding box center [669, 338] width 595 height 16
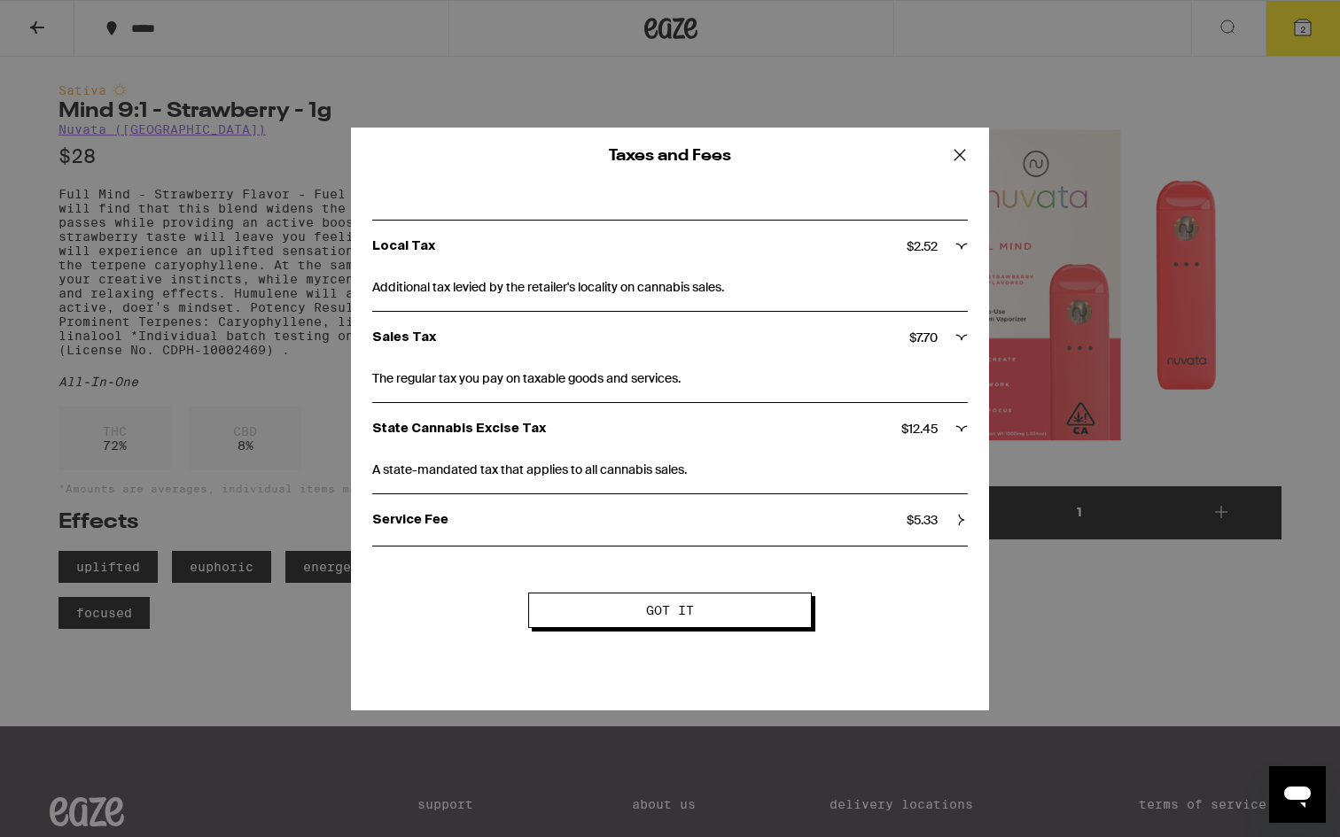
click at [952, 523] on div "Service Fee $ 5.33" at bounding box center [669, 520] width 595 height 16
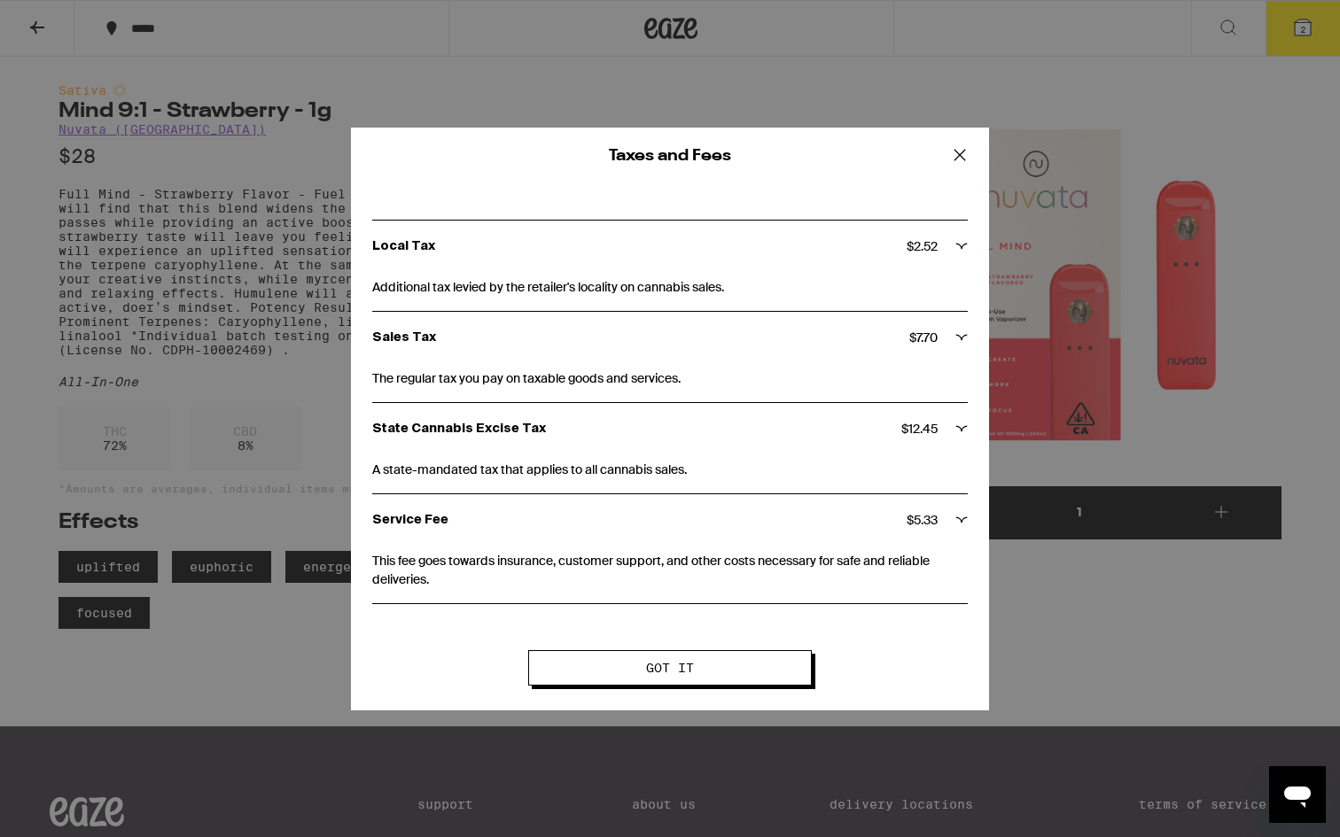
click at [953, 151] on icon at bounding box center [959, 155] width 27 height 27
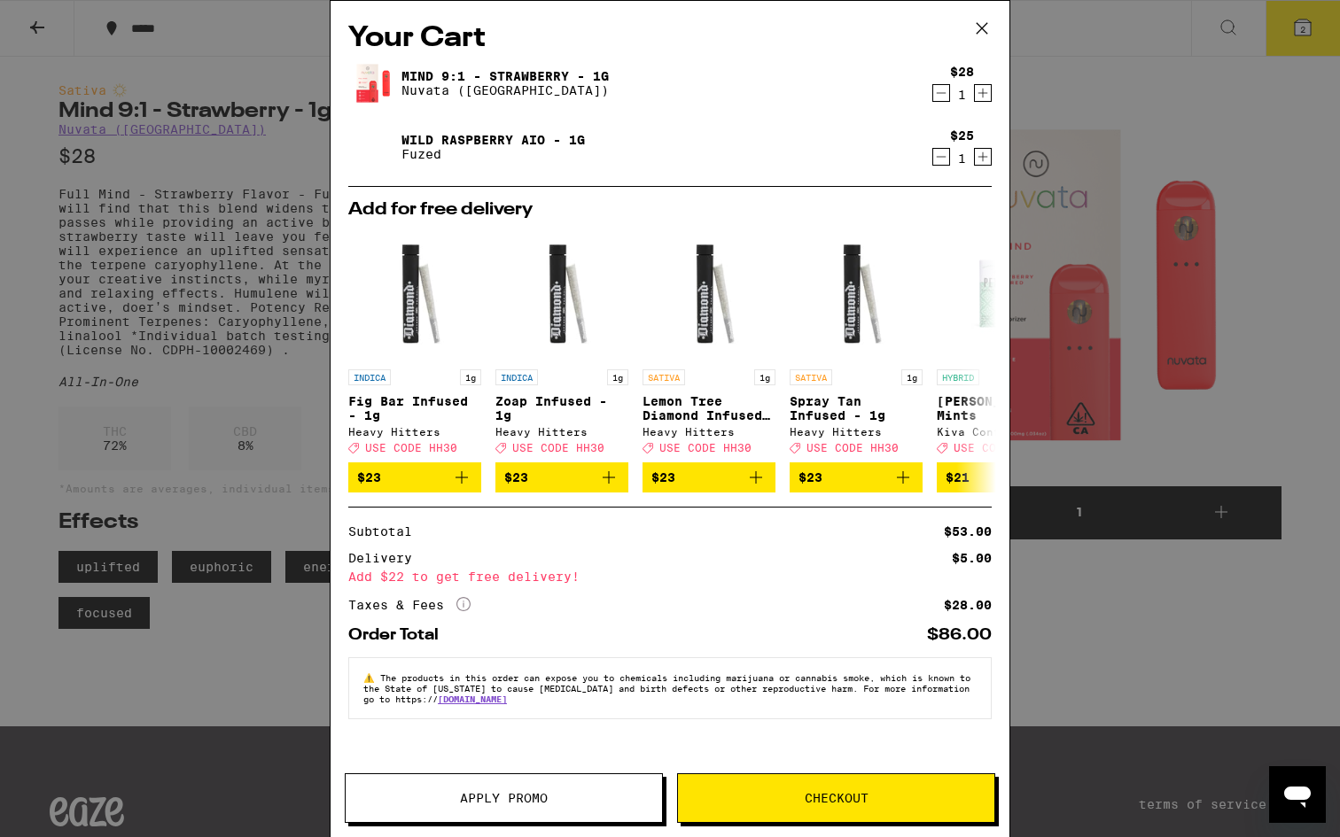
click at [986, 22] on icon at bounding box center [981, 28] width 27 height 27
